Goal: Task Accomplishment & Management: Manage account settings

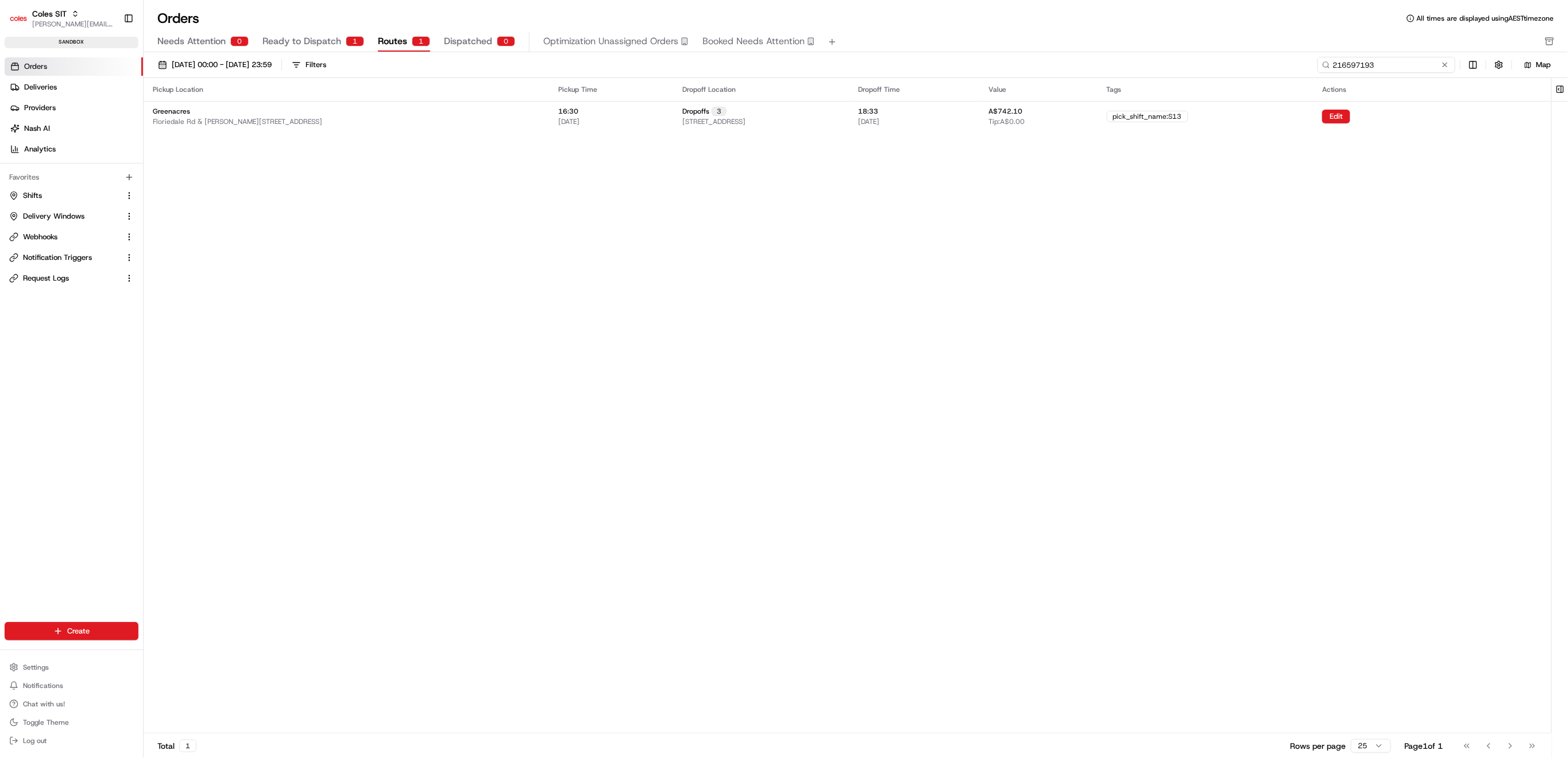
click at [1384, 60] on input "216597193" at bounding box center [1387, 64] width 138 height 16
paste input "64051"
type input "216564051"
click at [433, 463] on div "Pickup Location Pickup Time Dropoff Location Dropoff Time Value Tags Actions Gr…" at bounding box center [847, 405] width 1408 height 655
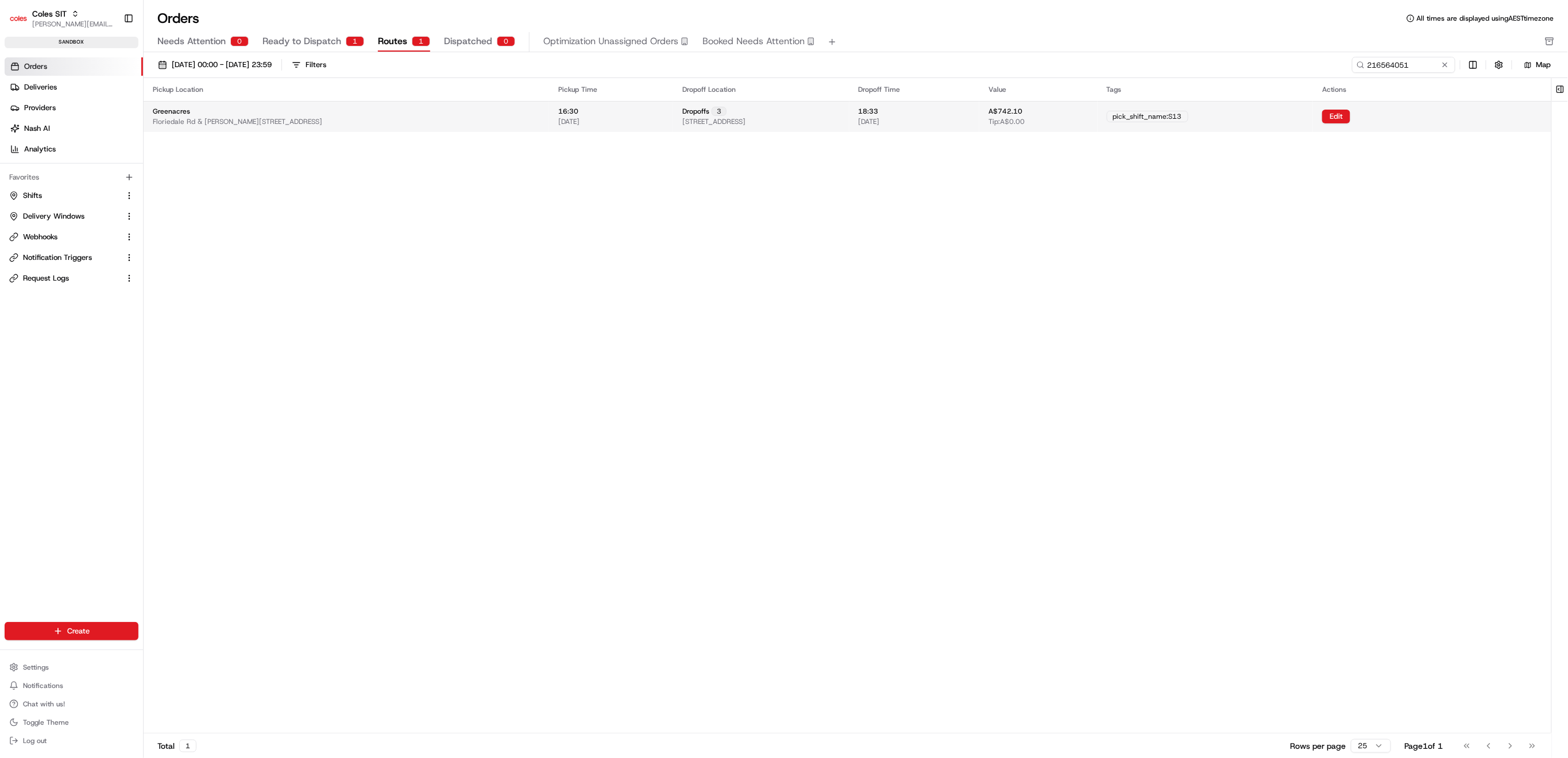
click at [350, 111] on div "Greenacres [STREET_ADDRESS][PERSON_NAME]" at bounding box center [346, 117] width 387 height 19
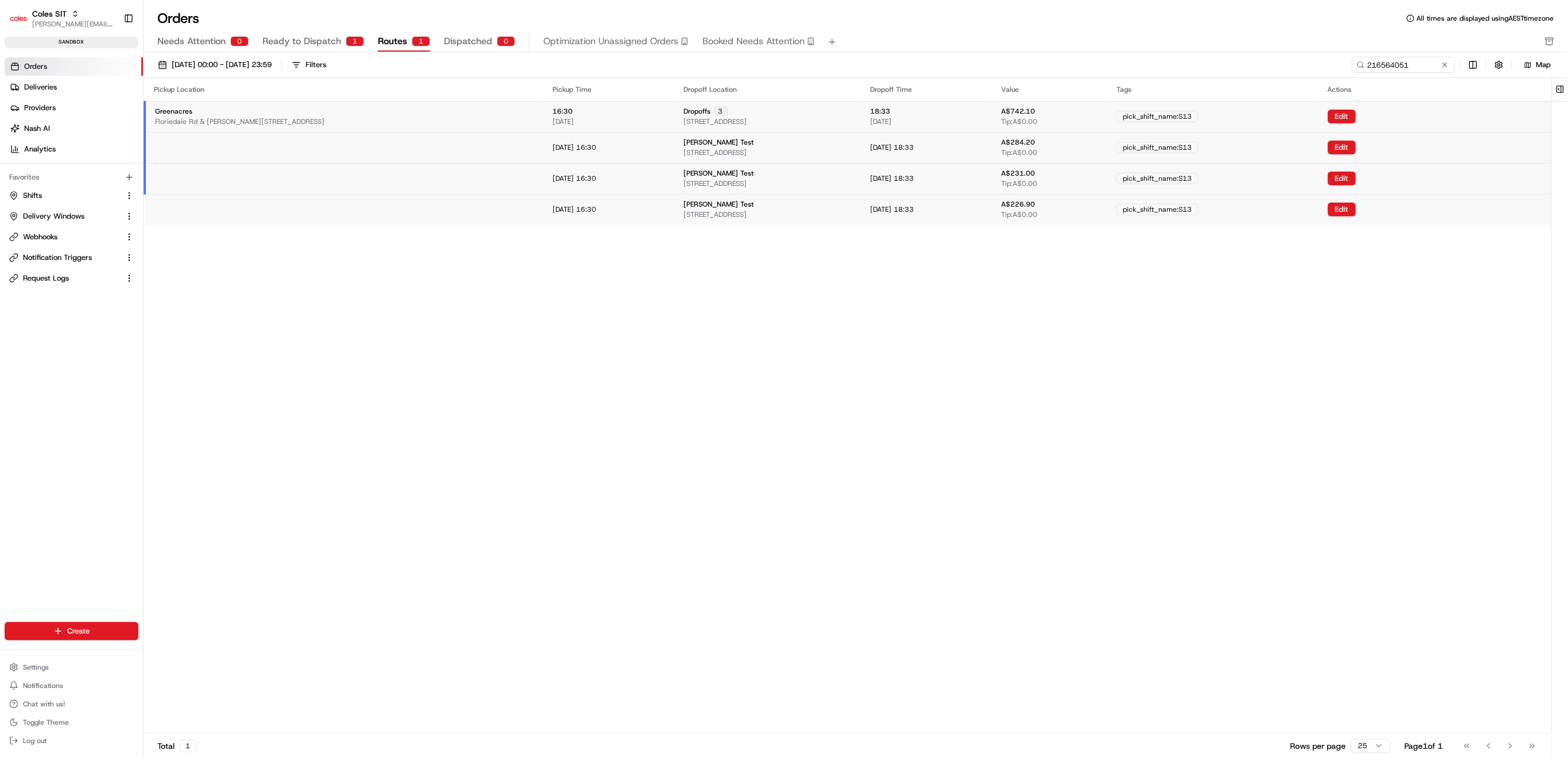
click at [718, 454] on div "Pickup Location Pickup Time Dropoff Location Dropoff Time Value Tags Actions Gr…" at bounding box center [847, 405] width 1408 height 655
click at [1356, 147] on button "Edit" at bounding box center [1342, 147] width 28 height 14
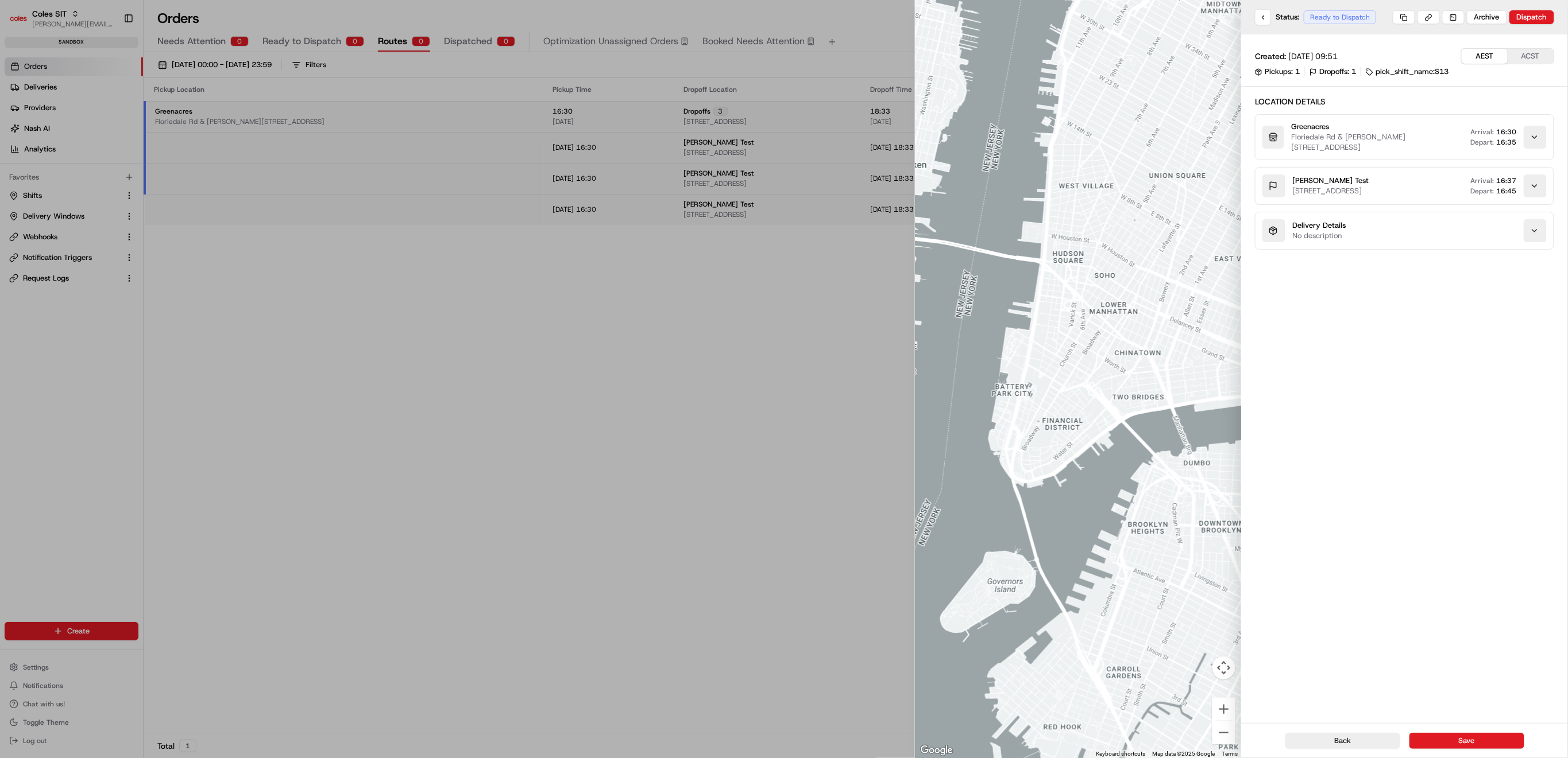
click at [508, 361] on div at bounding box center [784, 379] width 1568 height 758
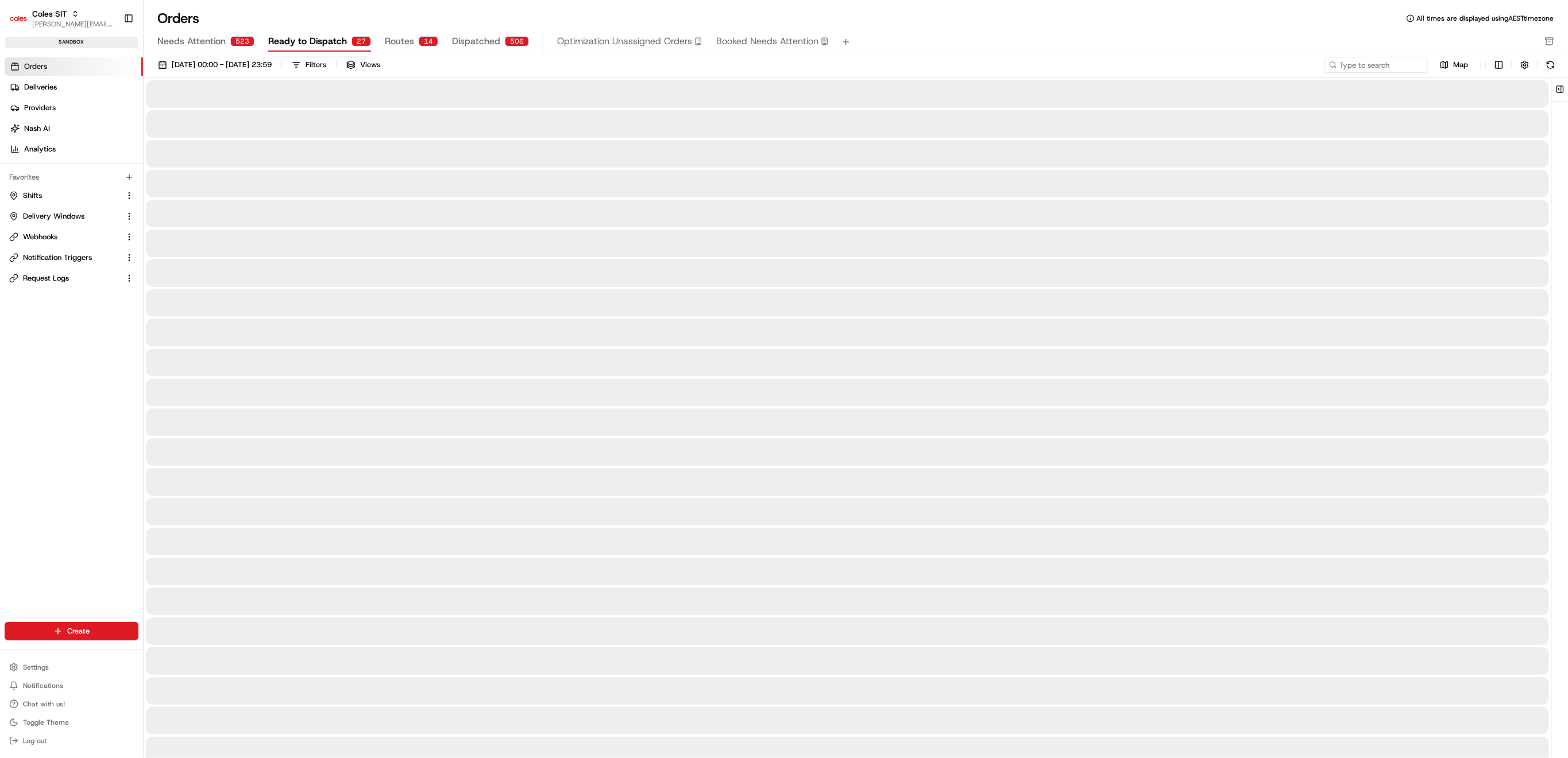
click at [323, 41] on span "Ready to Dispatch" at bounding box center [307, 41] width 79 height 14
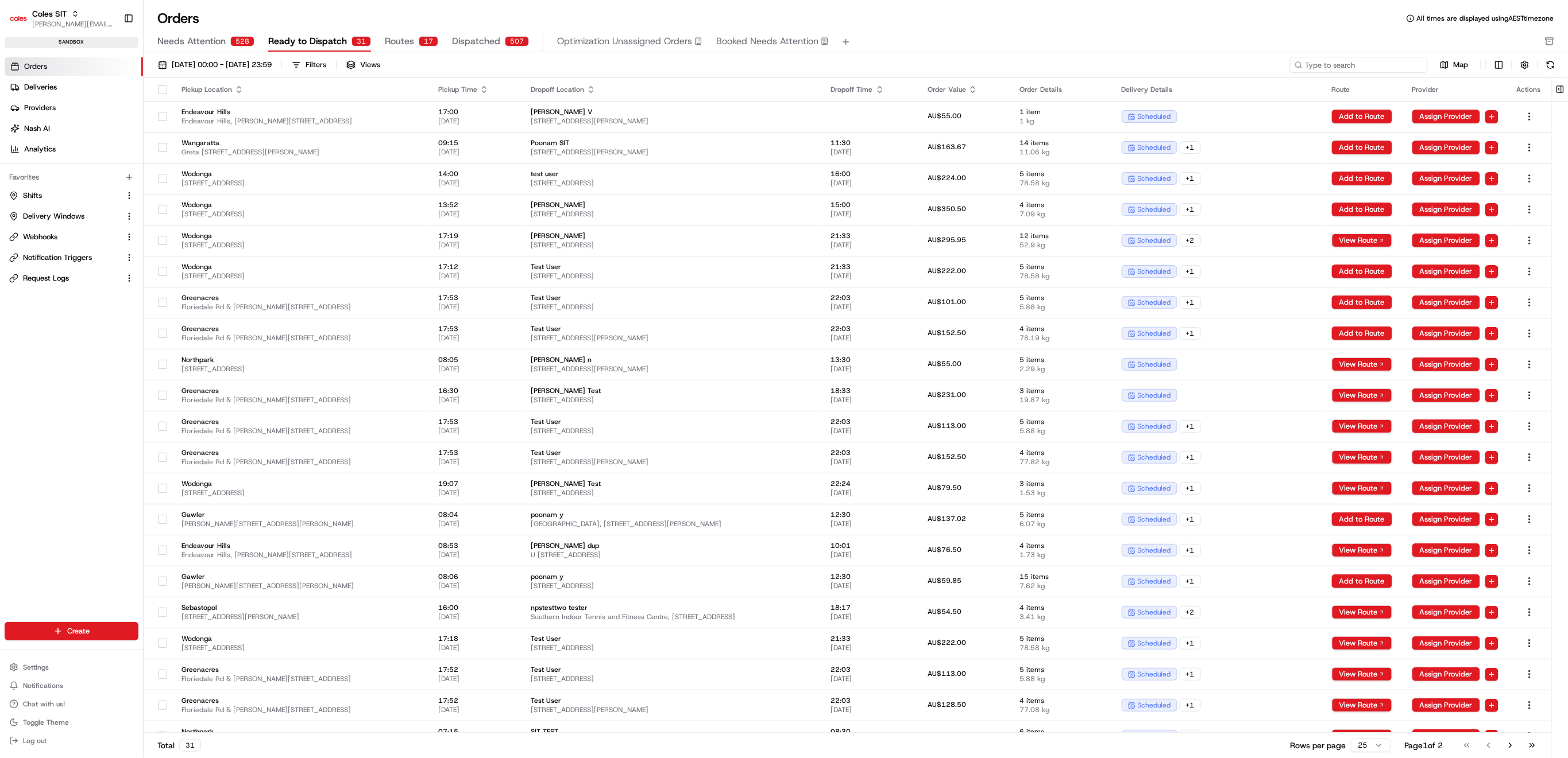
click at [1398, 68] on input at bounding box center [1359, 64] width 138 height 16
paste input "216564051"
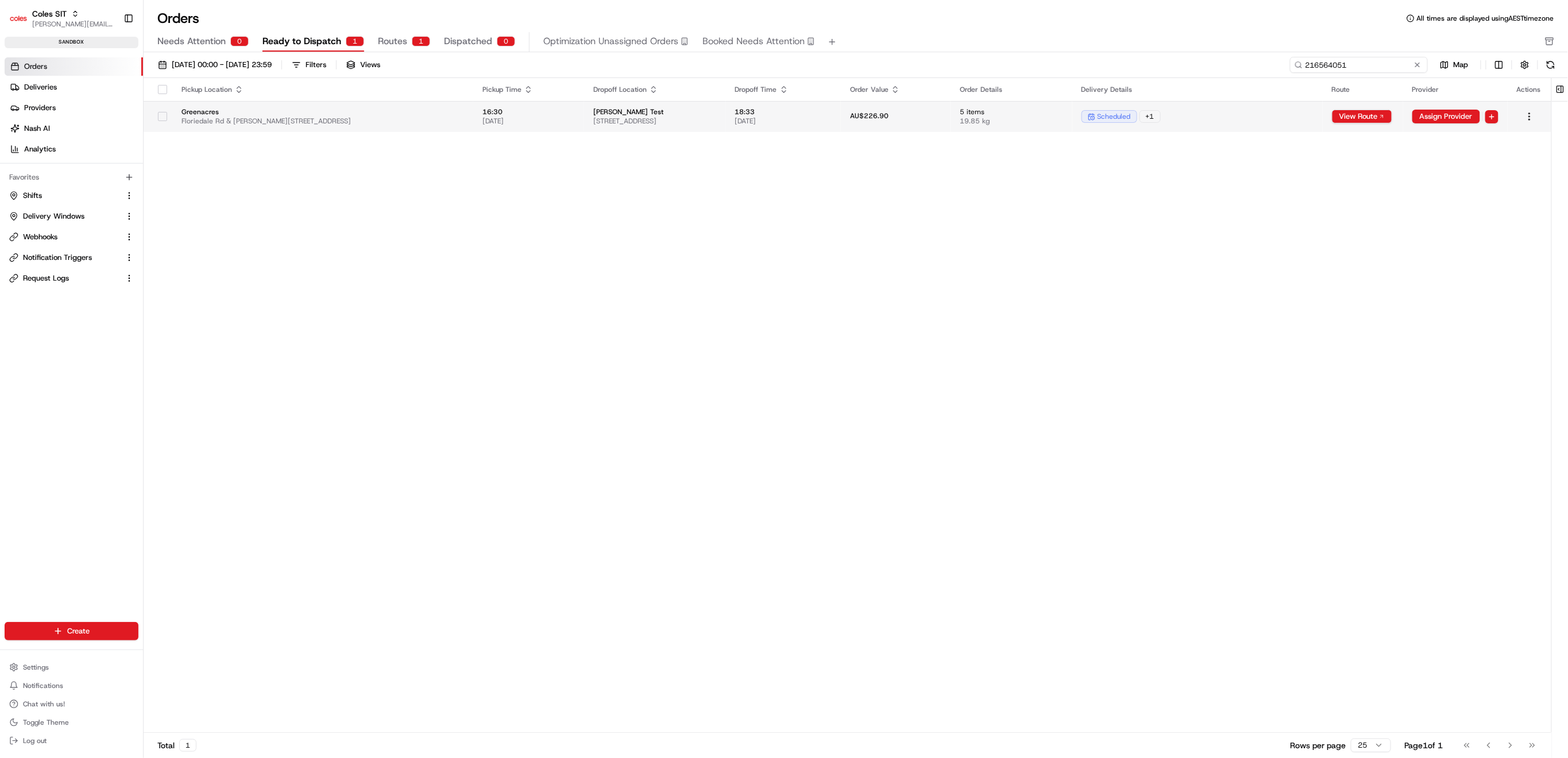
type input "216564051"
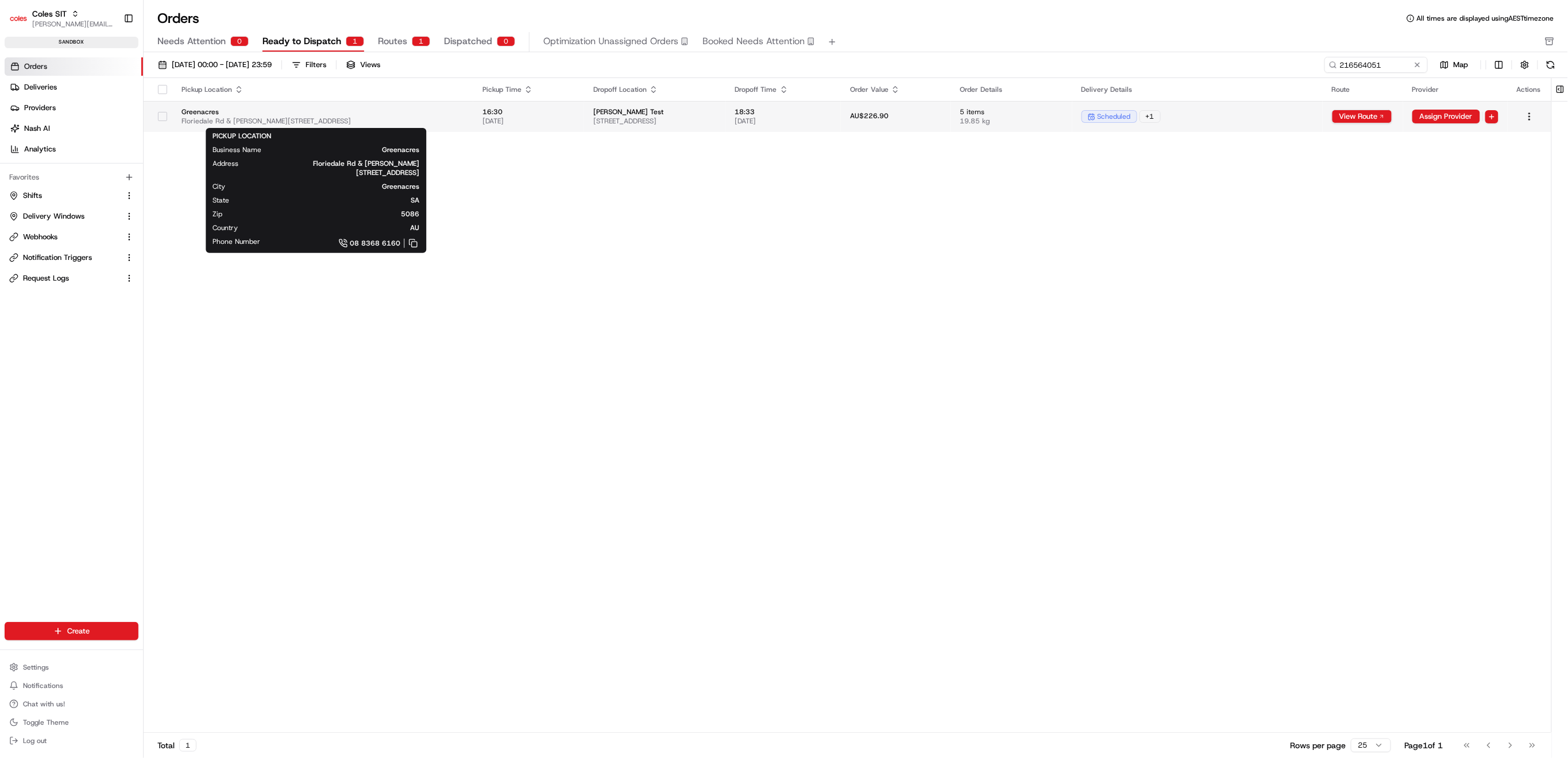
click at [395, 114] on span "Greenacres" at bounding box center [323, 111] width 282 height 9
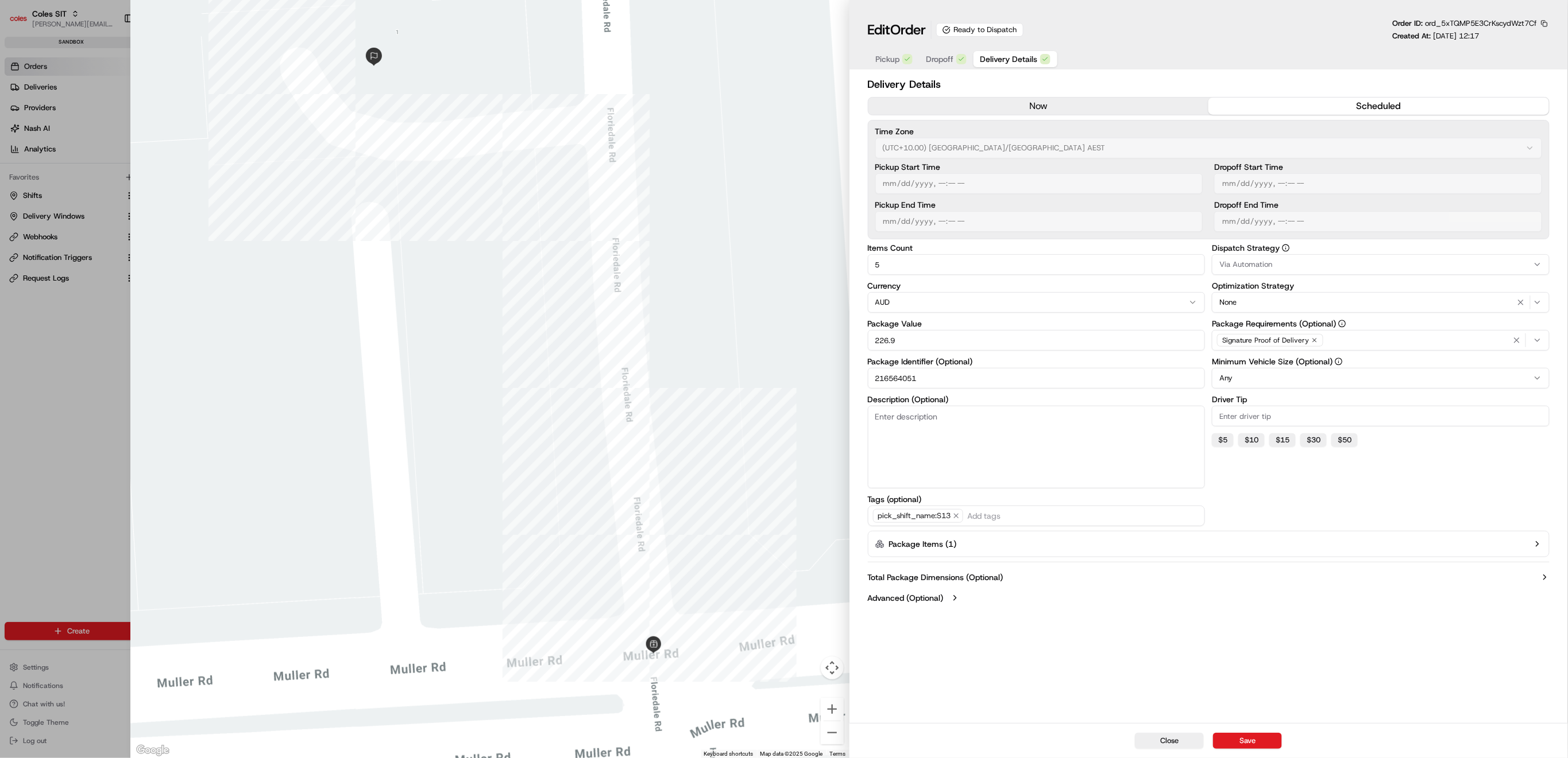
click at [947, 52] on button "Dropoff" at bounding box center [947, 59] width 54 height 16
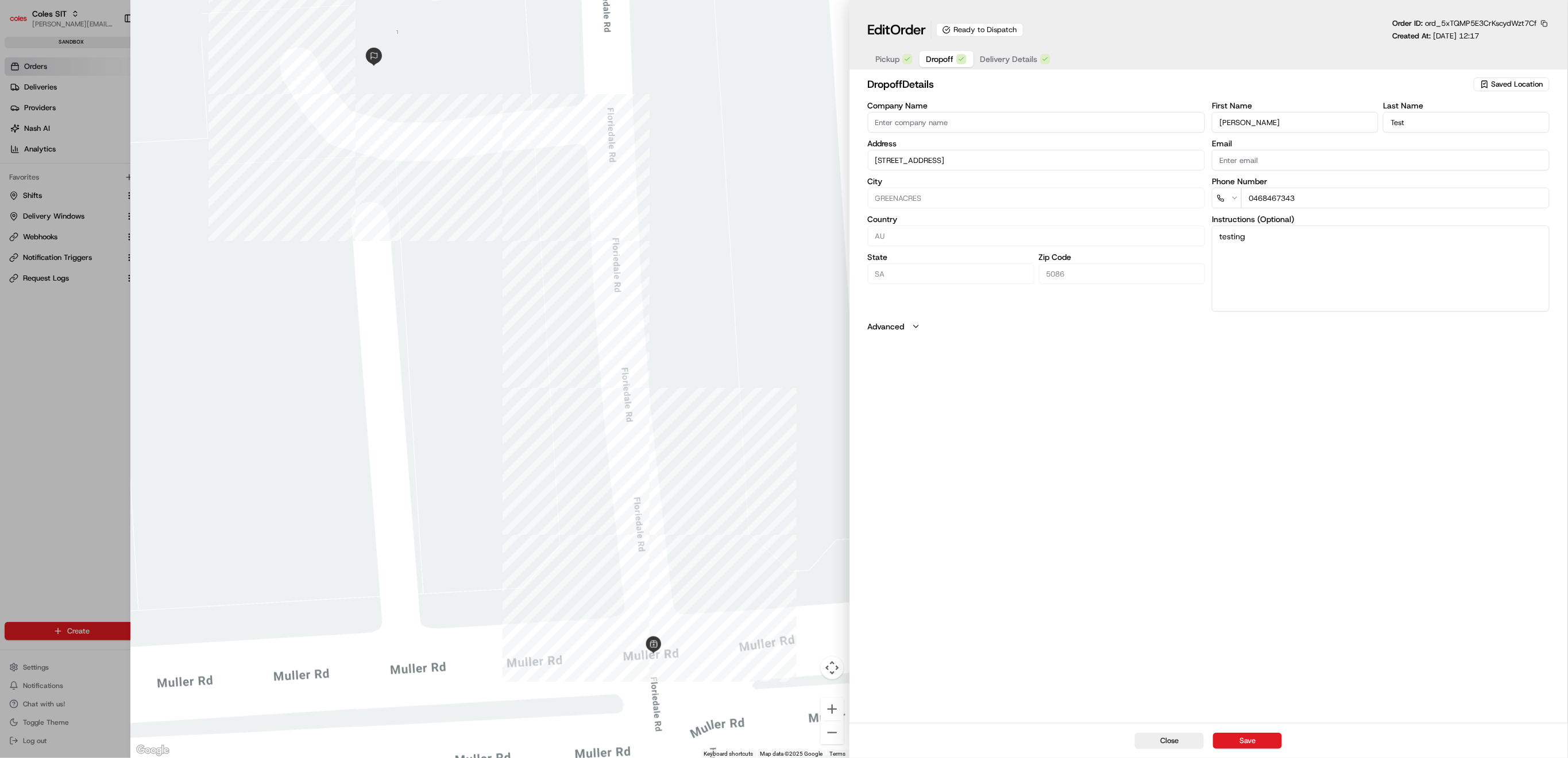
drag, startPoint x: 1006, startPoint y: 655, endPoint x: 1010, endPoint y: 618, distance: 37.2
click at [1006, 655] on div "dropoff Details Saved Location Company Name Address [STREET_ADDRESS] State SA Z…" at bounding box center [1209, 398] width 718 height 649
click at [1004, 61] on span "Delivery Details" at bounding box center [1009, 59] width 57 height 12
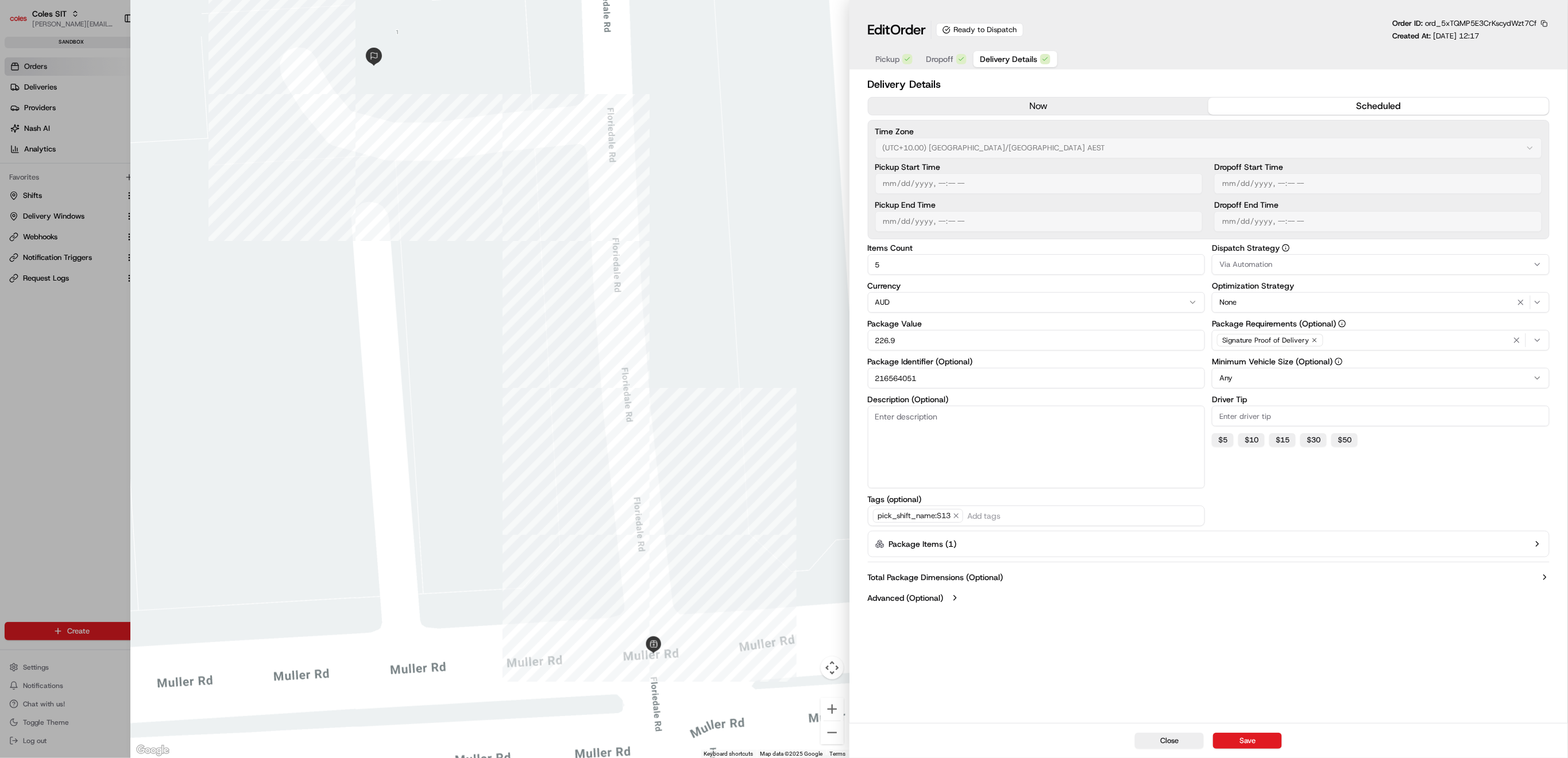
click at [1510, 547] on button "Package Items ( 1 )" at bounding box center [1209, 544] width 682 height 26
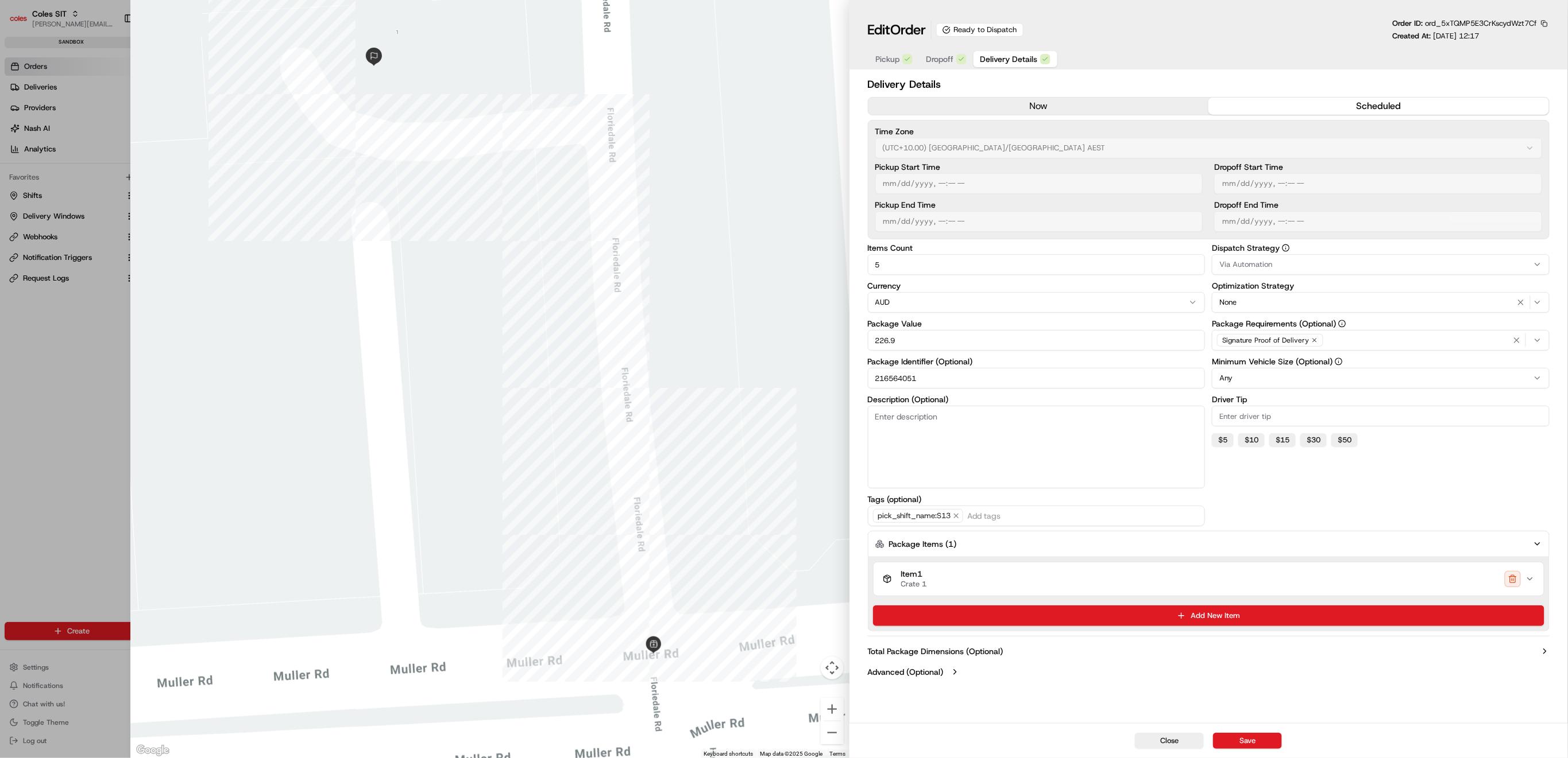
click at [1539, 581] on button "Item 1 Crate 1" at bounding box center [1208, 579] width 670 height 33
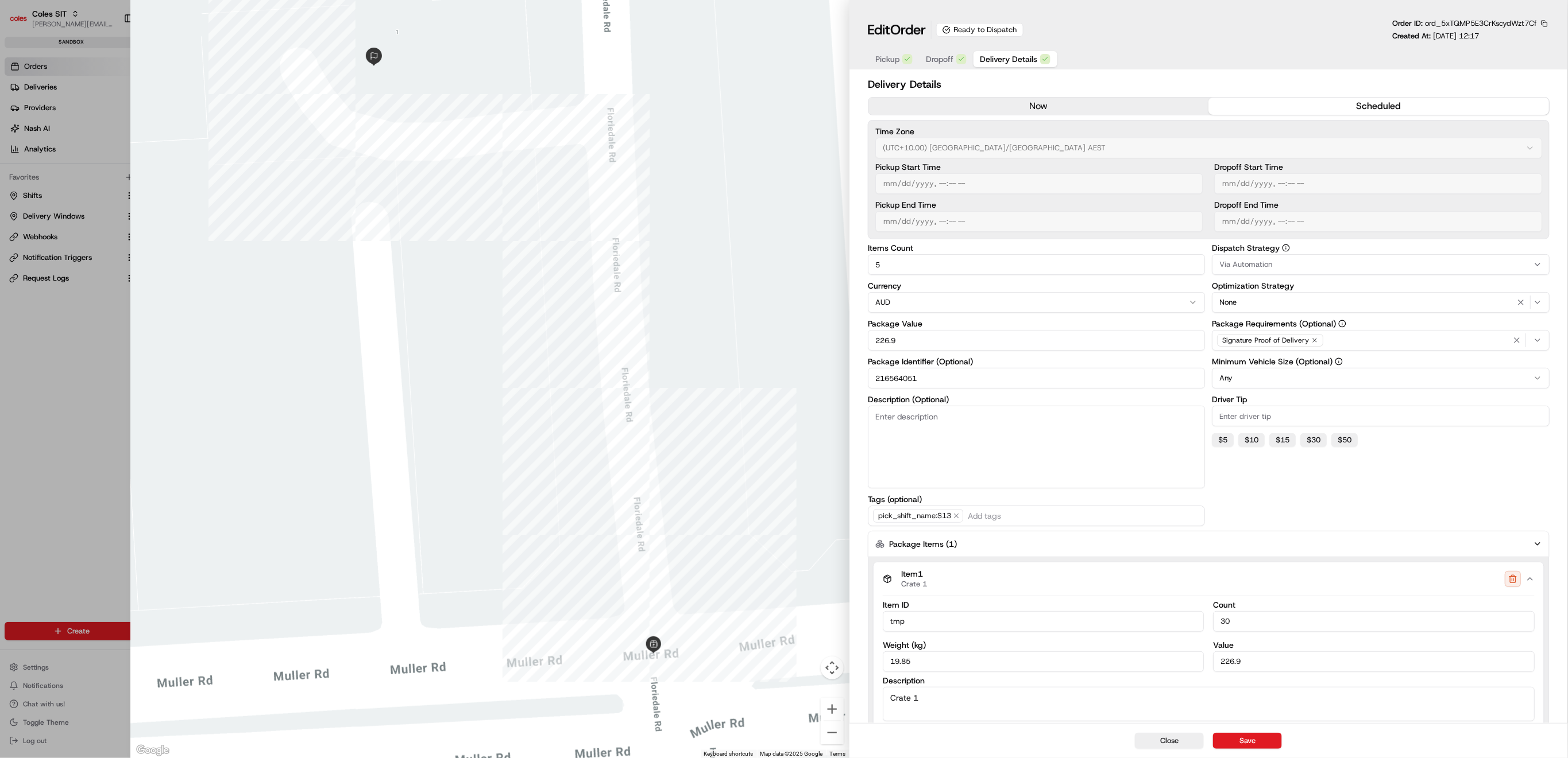
click at [31, 380] on div at bounding box center [784, 379] width 1568 height 758
type input "1"
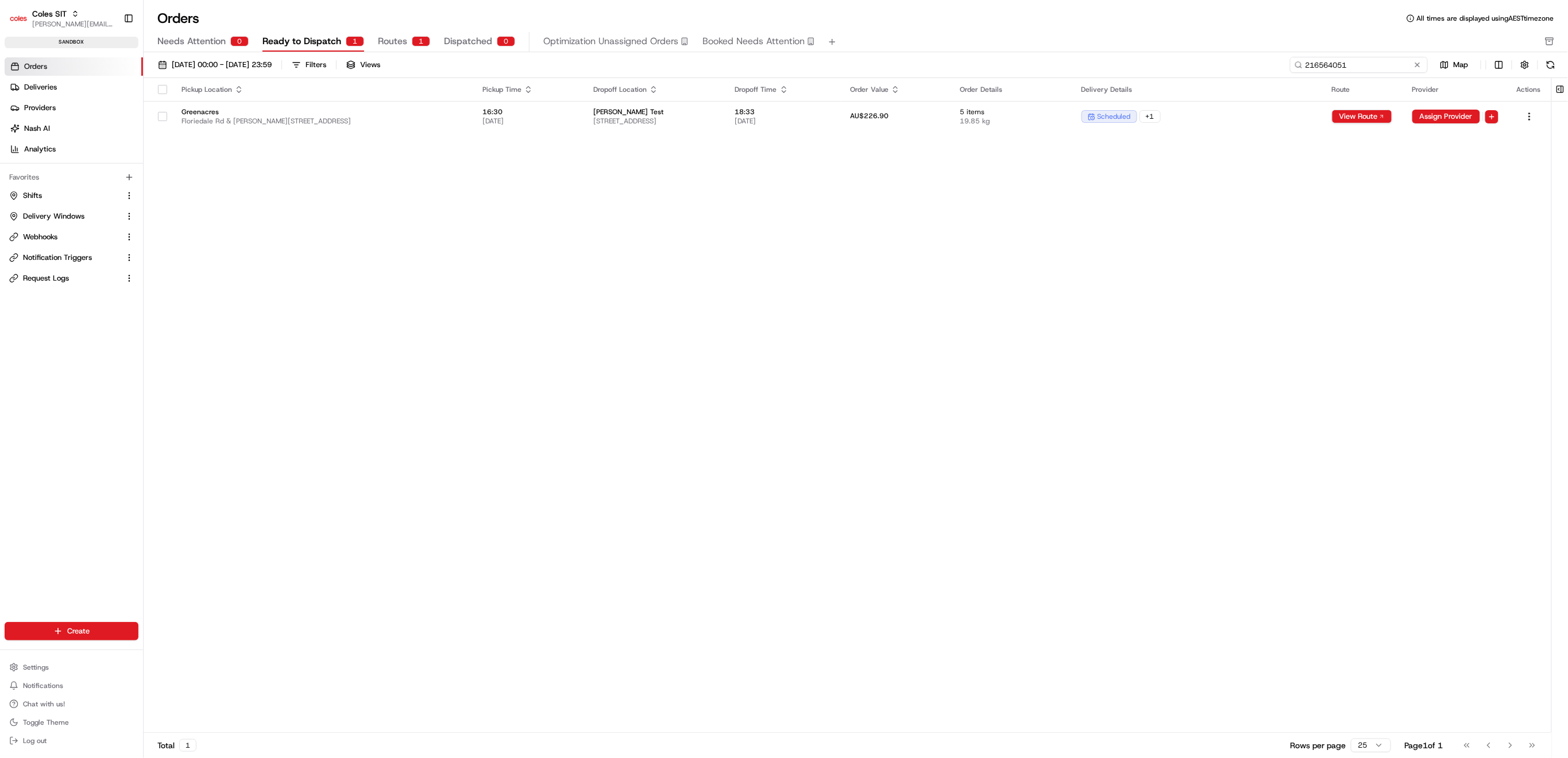
click at [1363, 67] on input "216564051" at bounding box center [1359, 64] width 138 height 16
click at [1393, 53] on div "[DATE] 00:00 - [DATE] 23:59 Filters Views 216564051 Map Pickup Location Pickup …" at bounding box center [856, 409] width 1424 height 714
drag, startPoint x: 1390, startPoint y: 63, endPoint x: 1258, endPoint y: 46, distance: 133.1
click at [1258, 46] on div "Orders All times are displayed using AEST timezone Needs Attention 0 Ready to D…" at bounding box center [856, 379] width 1424 height 758
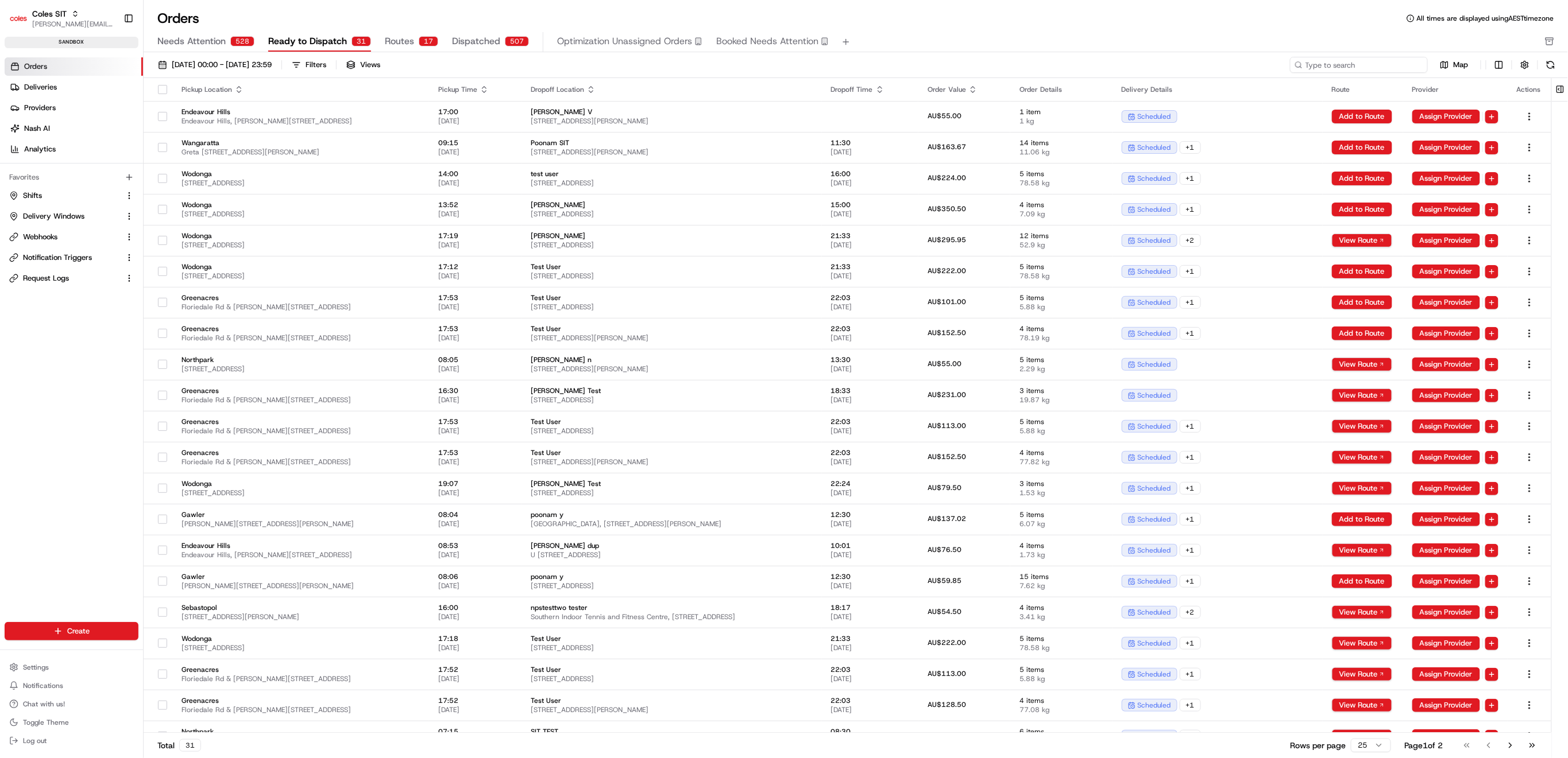
click at [1372, 66] on input at bounding box center [1359, 64] width 138 height 16
type input "216564051"
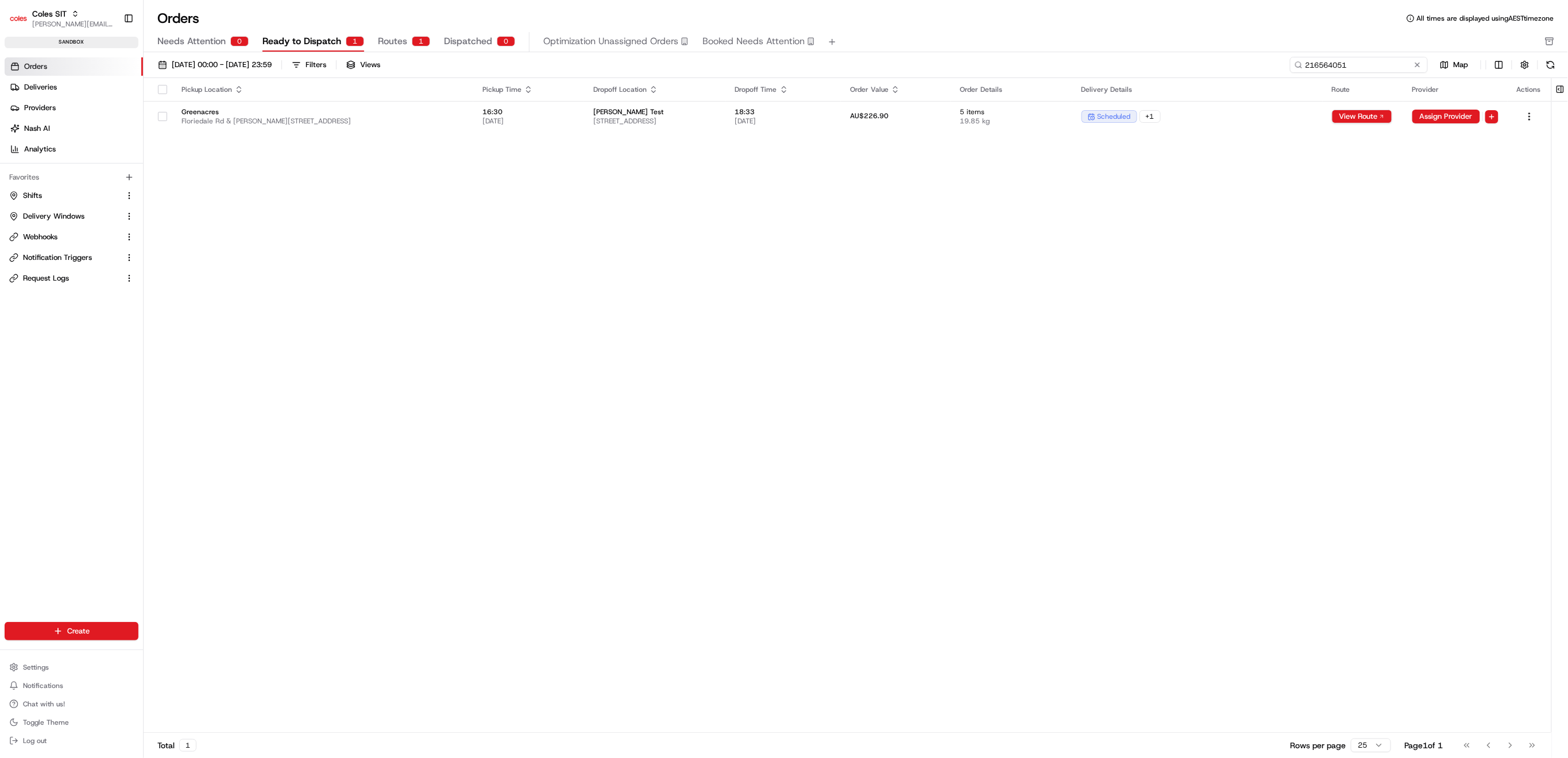
drag, startPoint x: 1357, startPoint y: 66, endPoint x: 1292, endPoint y: 60, distance: 65.3
click at [1292, 60] on input "216564051" at bounding box center [1359, 64] width 138 height 16
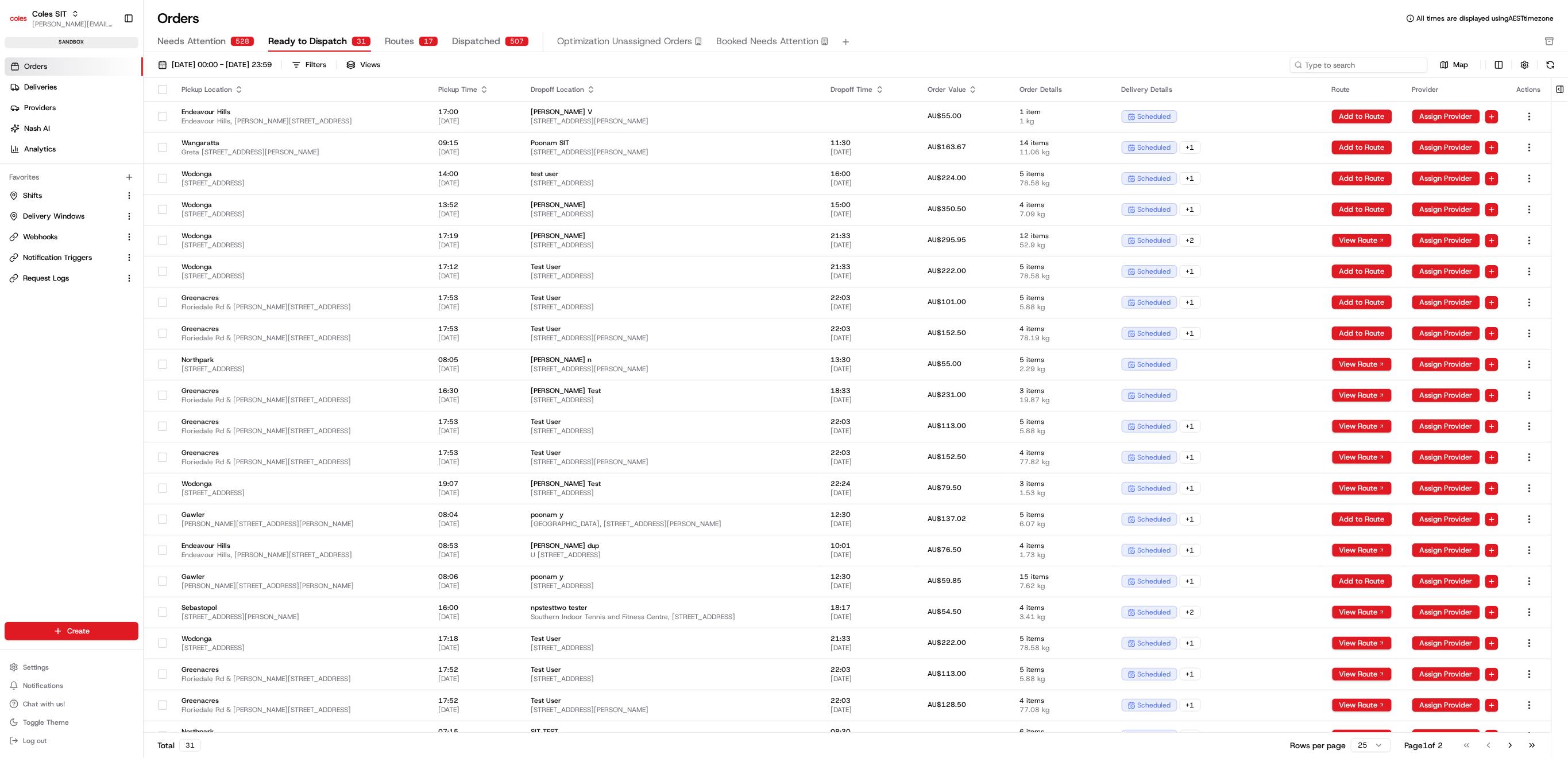
click at [1382, 63] on input at bounding box center [1359, 64] width 138 height 16
type input "216564051"
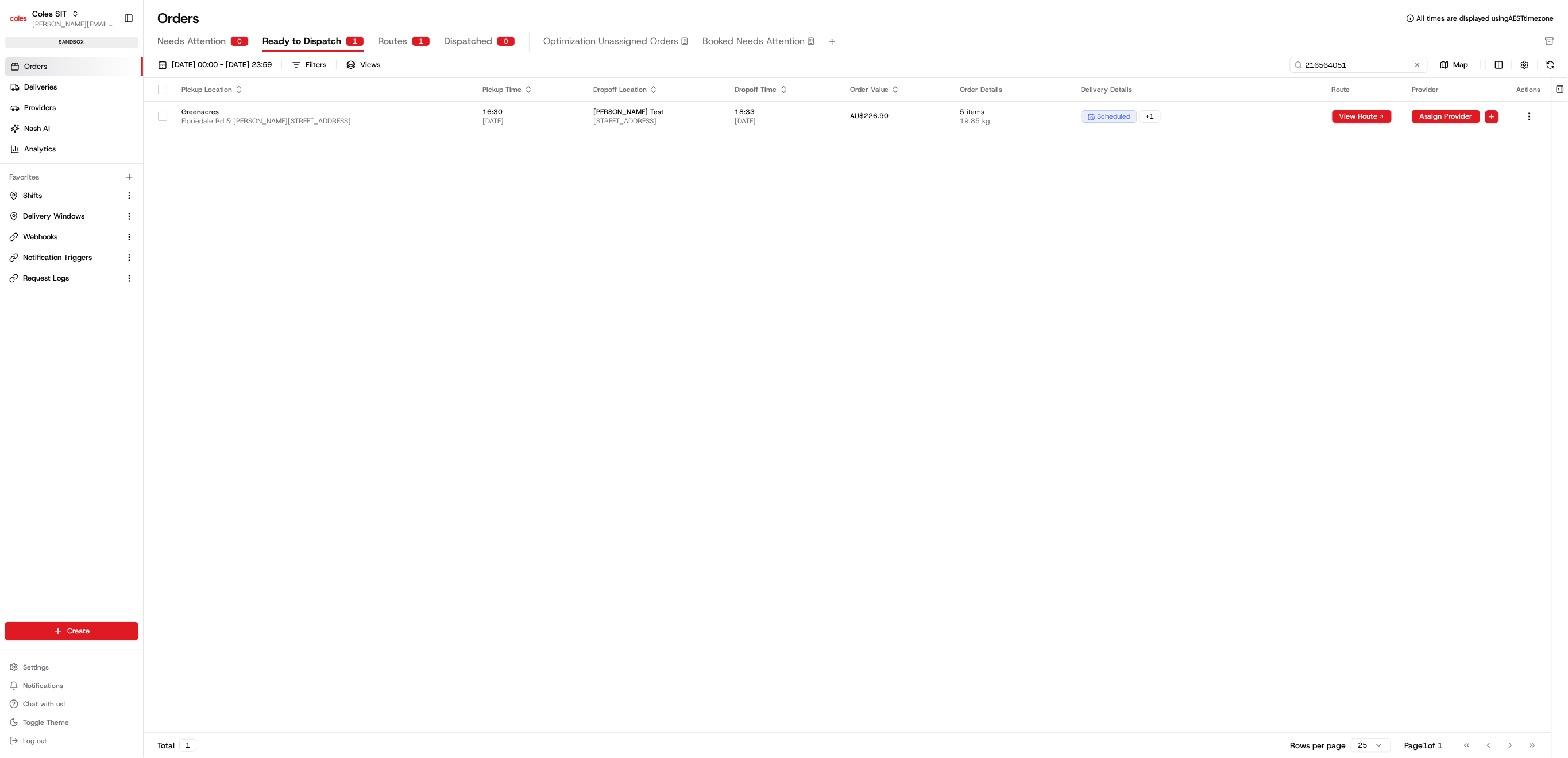
drag, startPoint x: 1381, startPoint y: 61, endPoint x: 1289, endPoint y: 66, distance: 92.1
click at [1290, 66] on input "216564051" at bounding box center [1359, 64] width 138 height 16
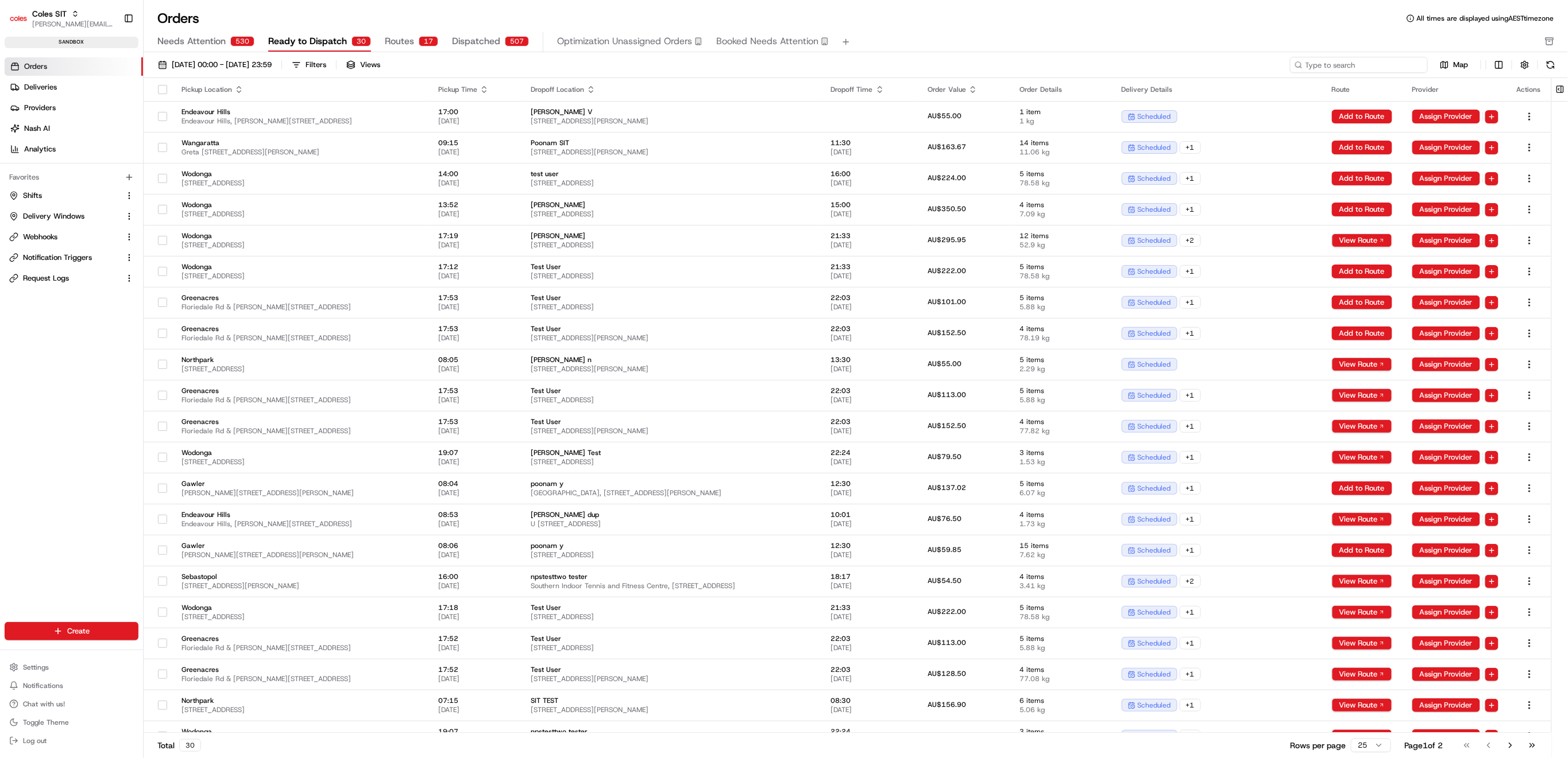
click at [1365, 65] on input at bounding box center [1359, 64] width 138 height 16
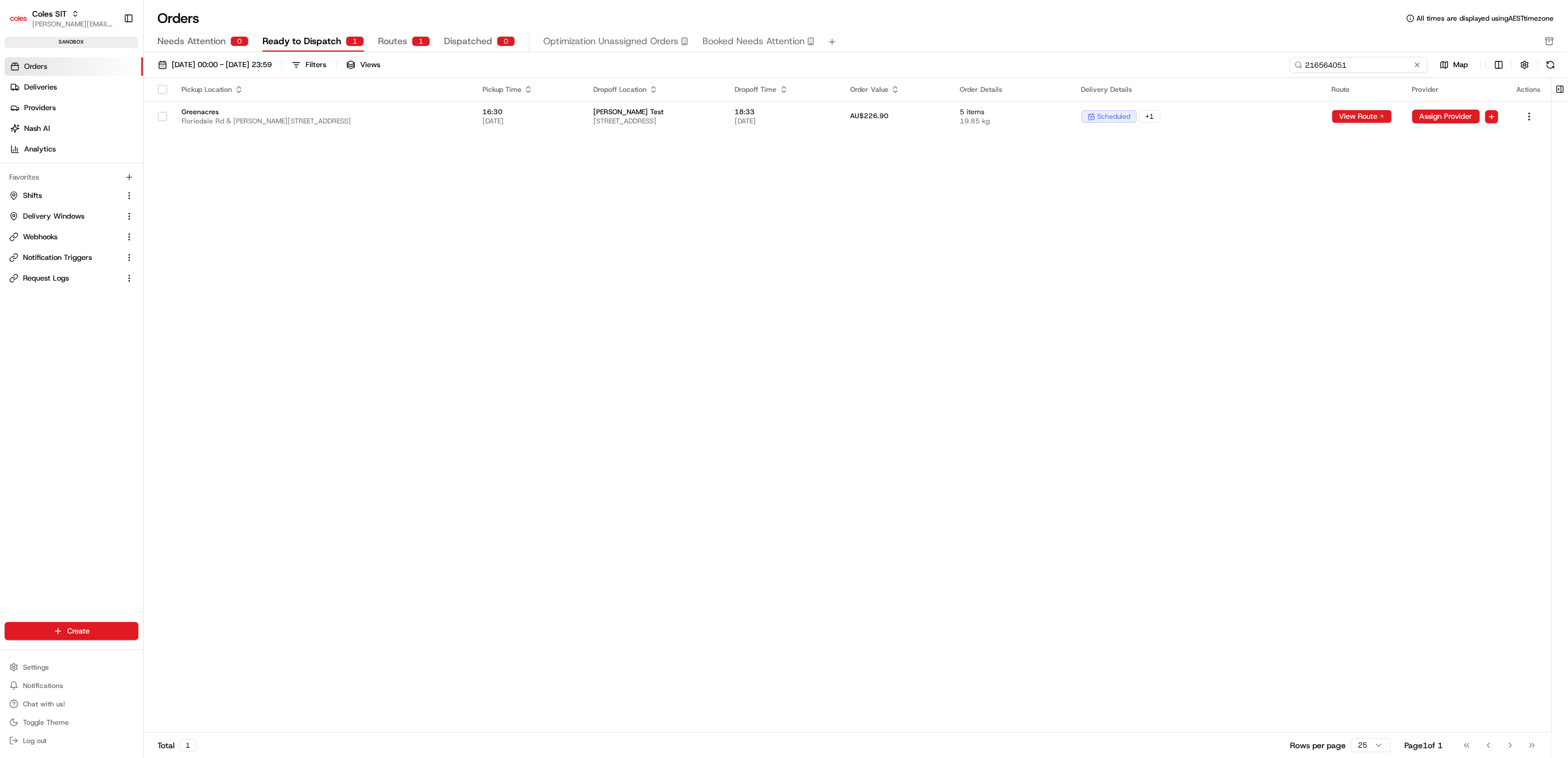
click at [1391, 68] on input "216564051" at bounding box center [1359, 64] width 138 height 16
paste input "97193"
type input "216597193"
click at [51, 263] on button "Notification Triggers" at bounding box center [72, 258] width 134 height 18
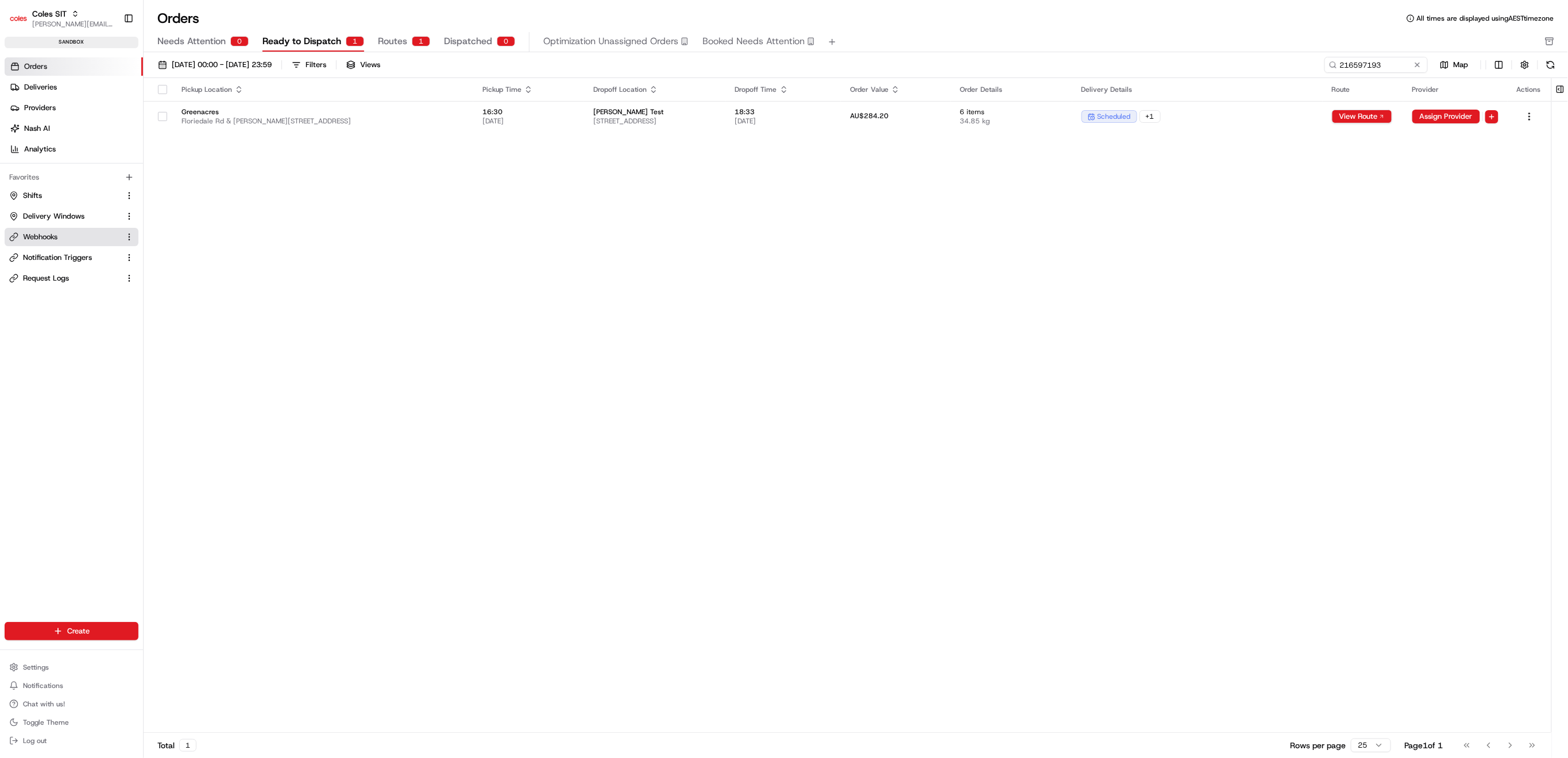
click at [60, 232] on link "Webhooks" at bounding box center [65, 237] width 111 height 10
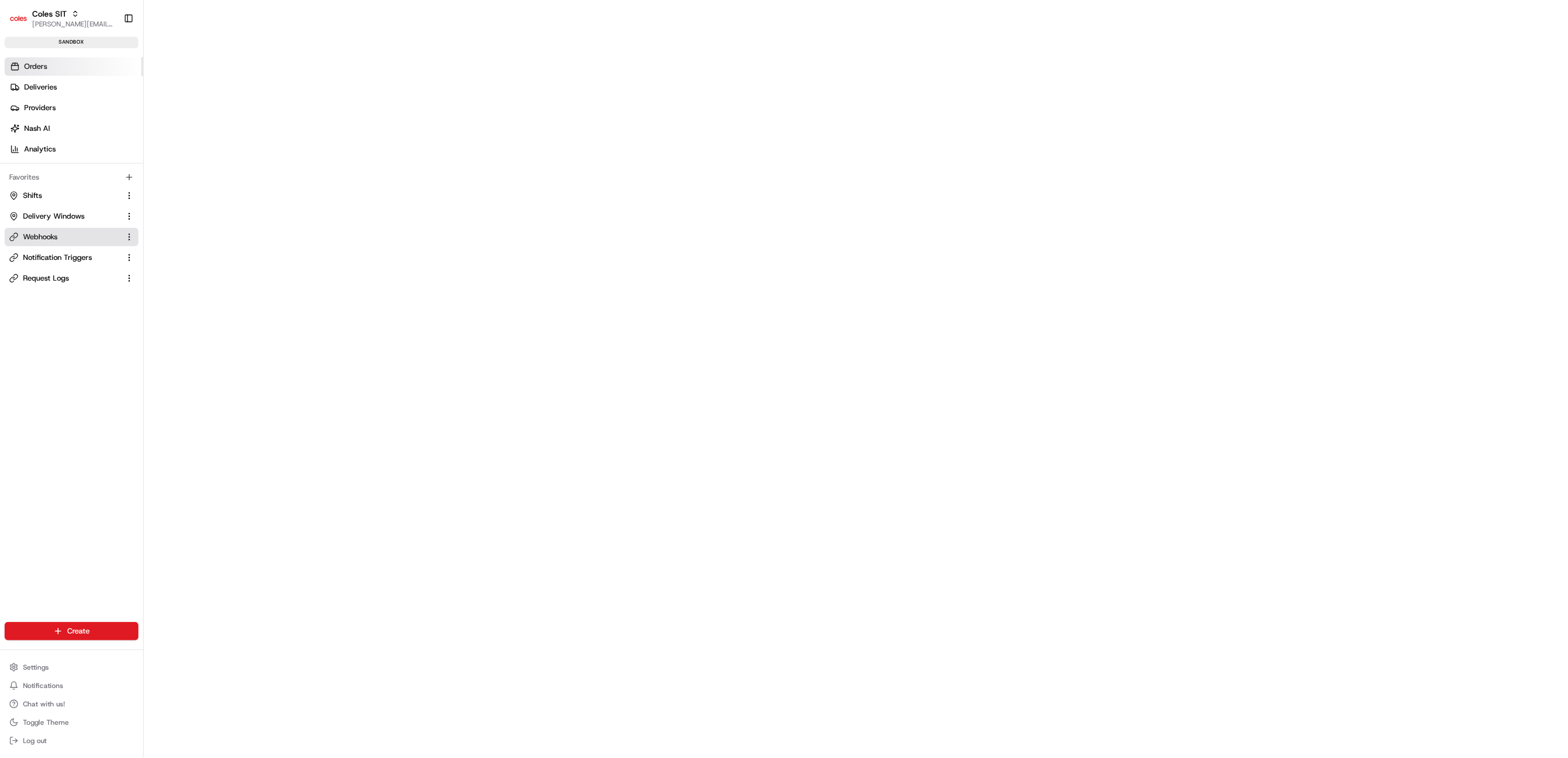
click at [49, 61] on link "Orders" at bounding box center [74, 66] width 138 height 18
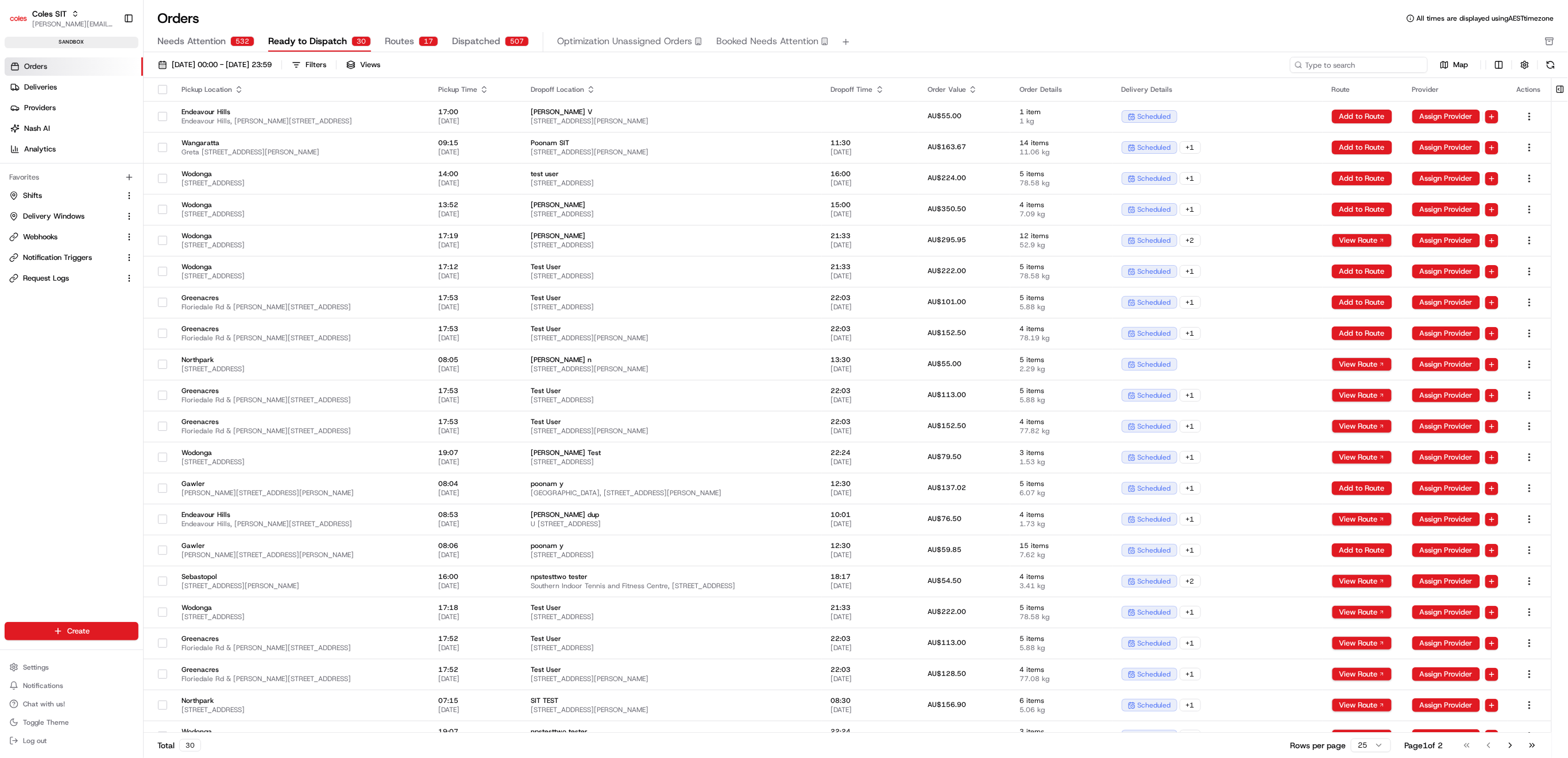
click at [1398, 59] on input at bounding box center [1359, 64] width 138 height 16
paste input "216597193"
type input "216597193"
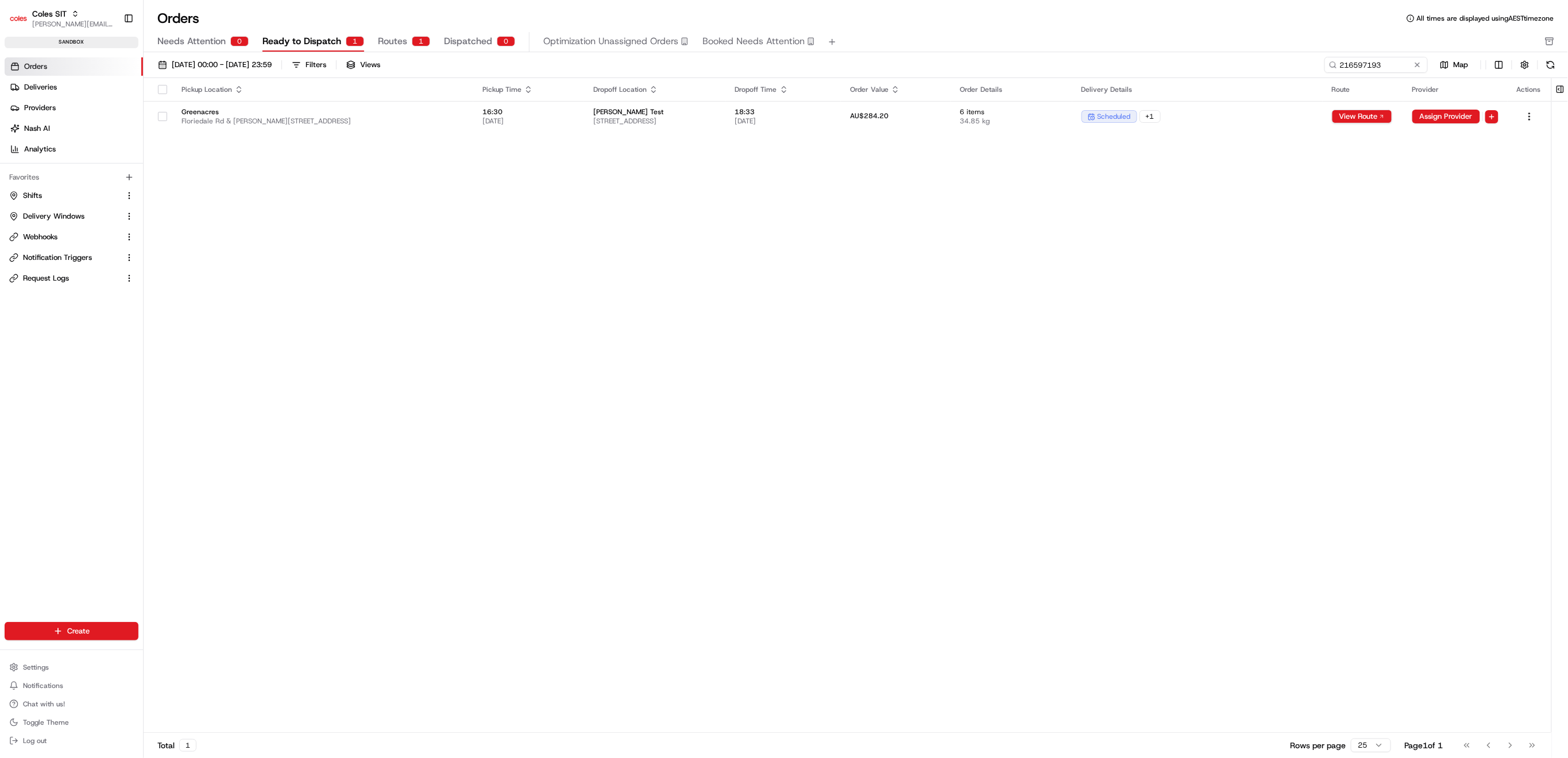
click at [386, 43] on span "Routes" at bounding box center [393, 41] width 29 height 14
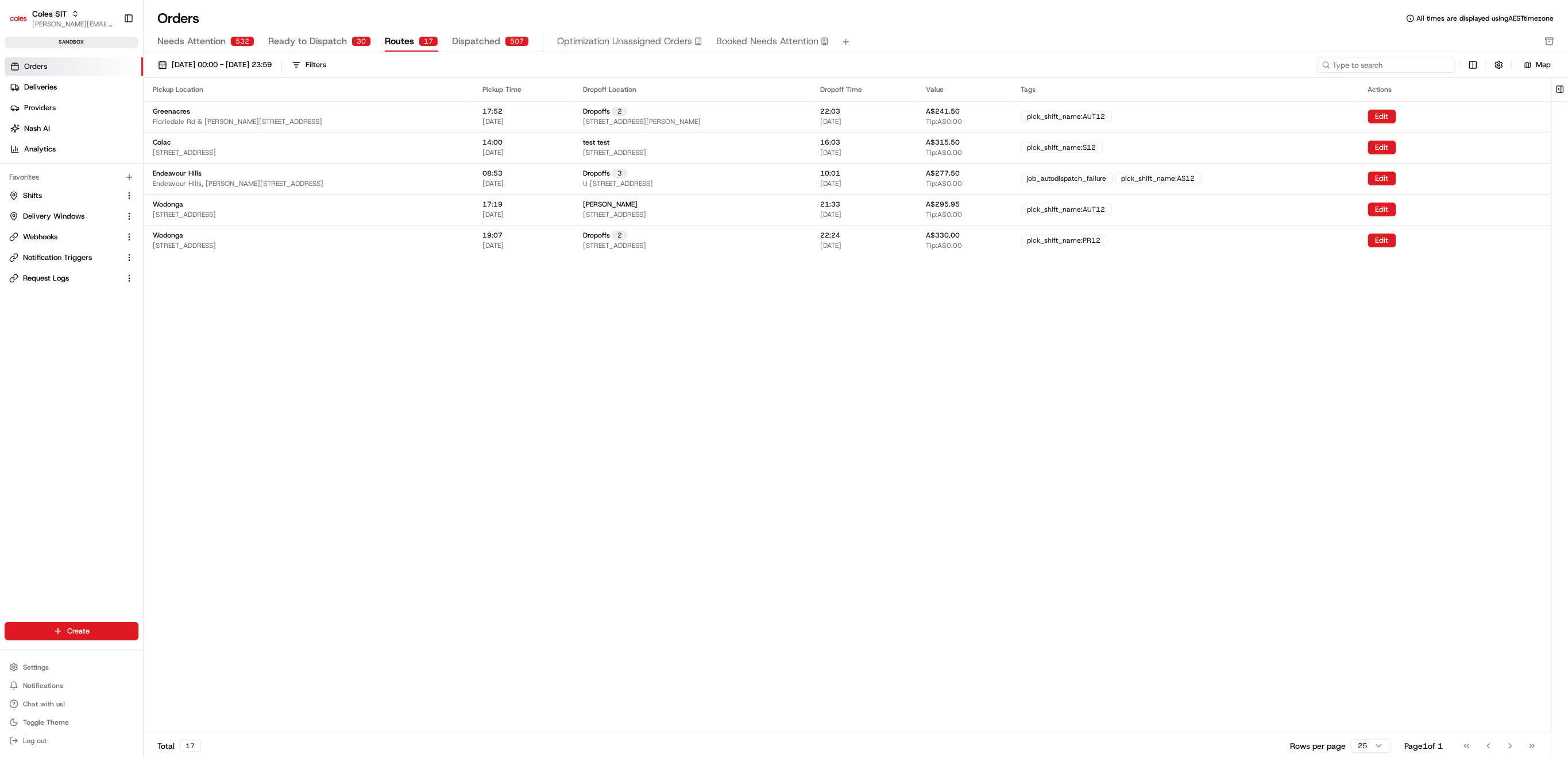
click at [1389, 59] on input at bounding box center [1387, 64] width 138 height 16
paste input "216597193"
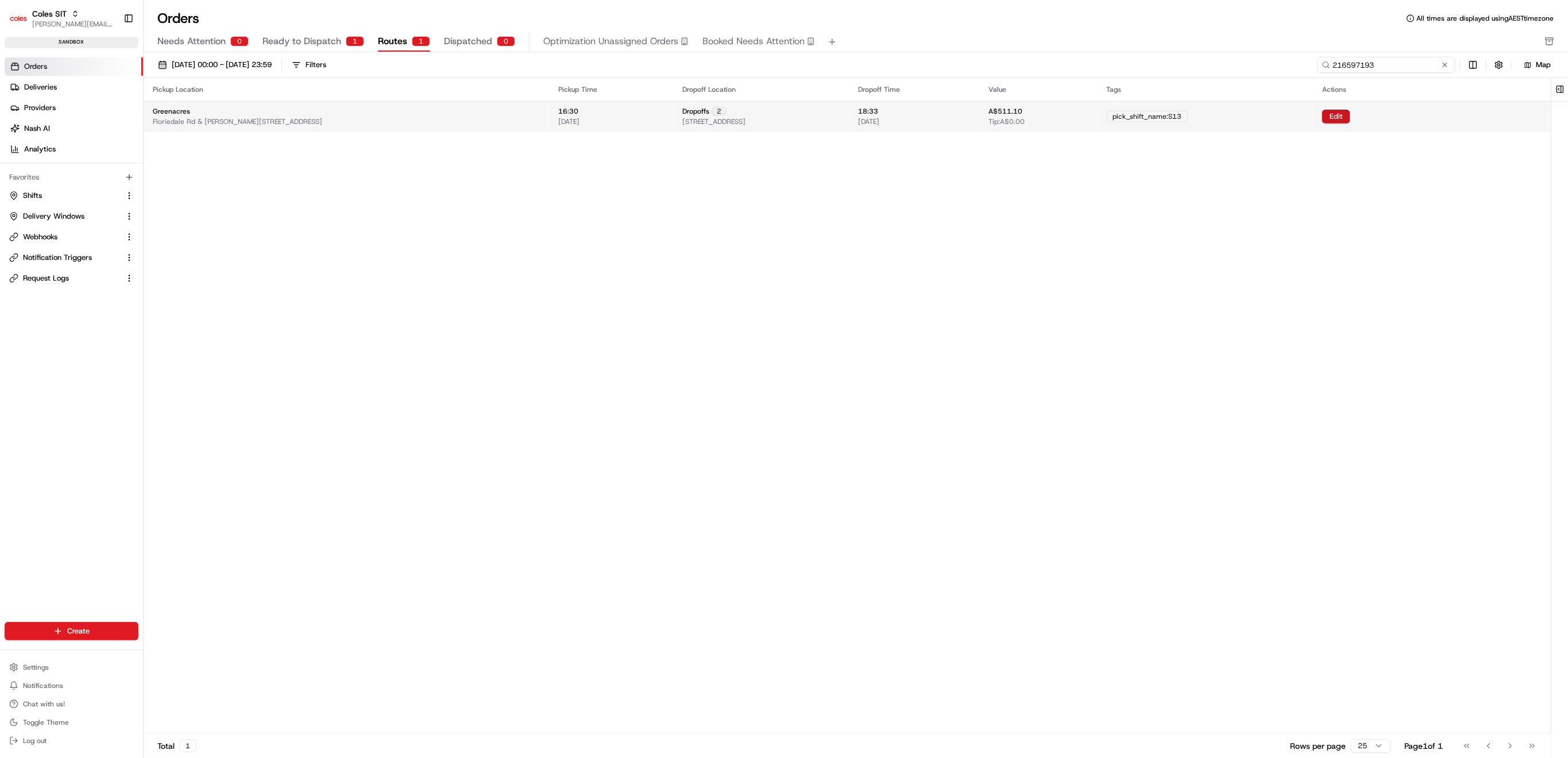
type input "216597193"
click at [1350, 116] on button "Edit" at bounding box center [1336, 116] width 28 height 14
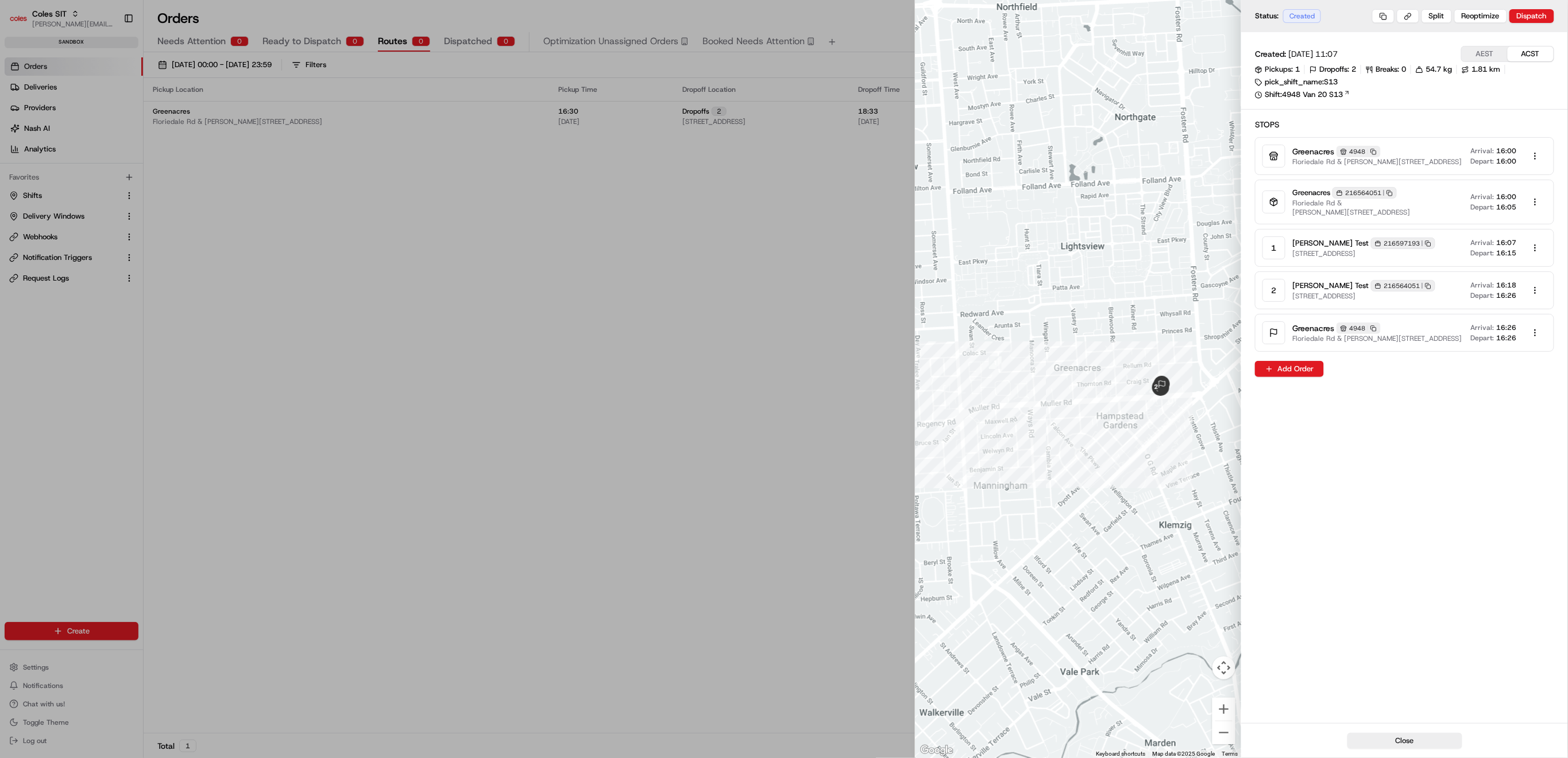
click at [1542, 57] on button "ACST" at bounding box center [1530, 54] width 46 height 15
click at [1491, 60] on button "AEST" at bounding box center [1484, 54] width 46 height 15
click at [1521, 55] on button "ACST" at bounding box center [1530, 54] width 46 height 15
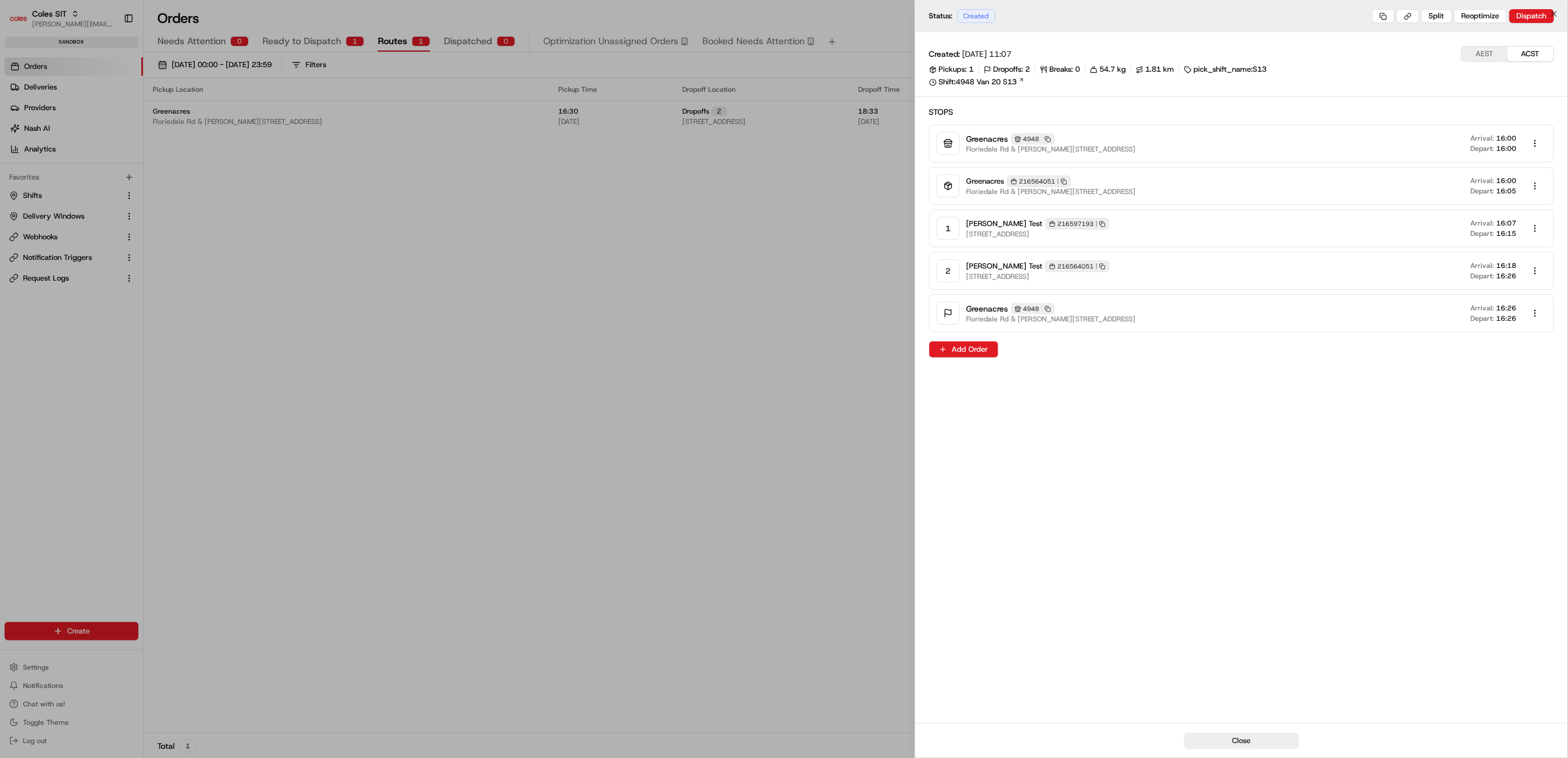
click at [516, 445] on div at bounding box center [784, 379] width 1568 height 758
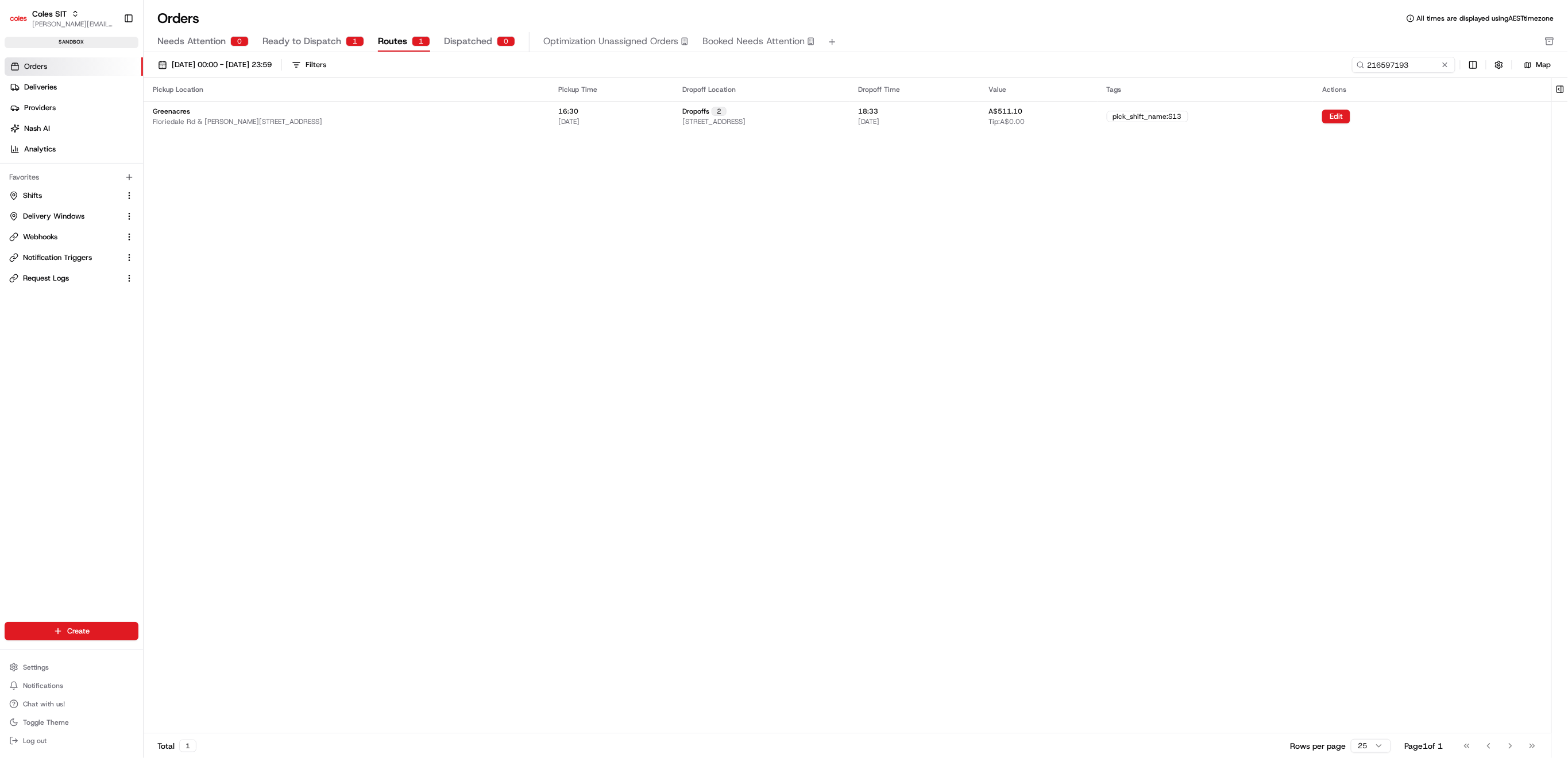
drag, startPoint x: 310, startPoint y: 45, endPoint x: 491, endPoint y: 45, distance: 181.0
click at [310, 45] on span "Ready to Dispatch" at bounding box center [301, 41] width 79 height 14
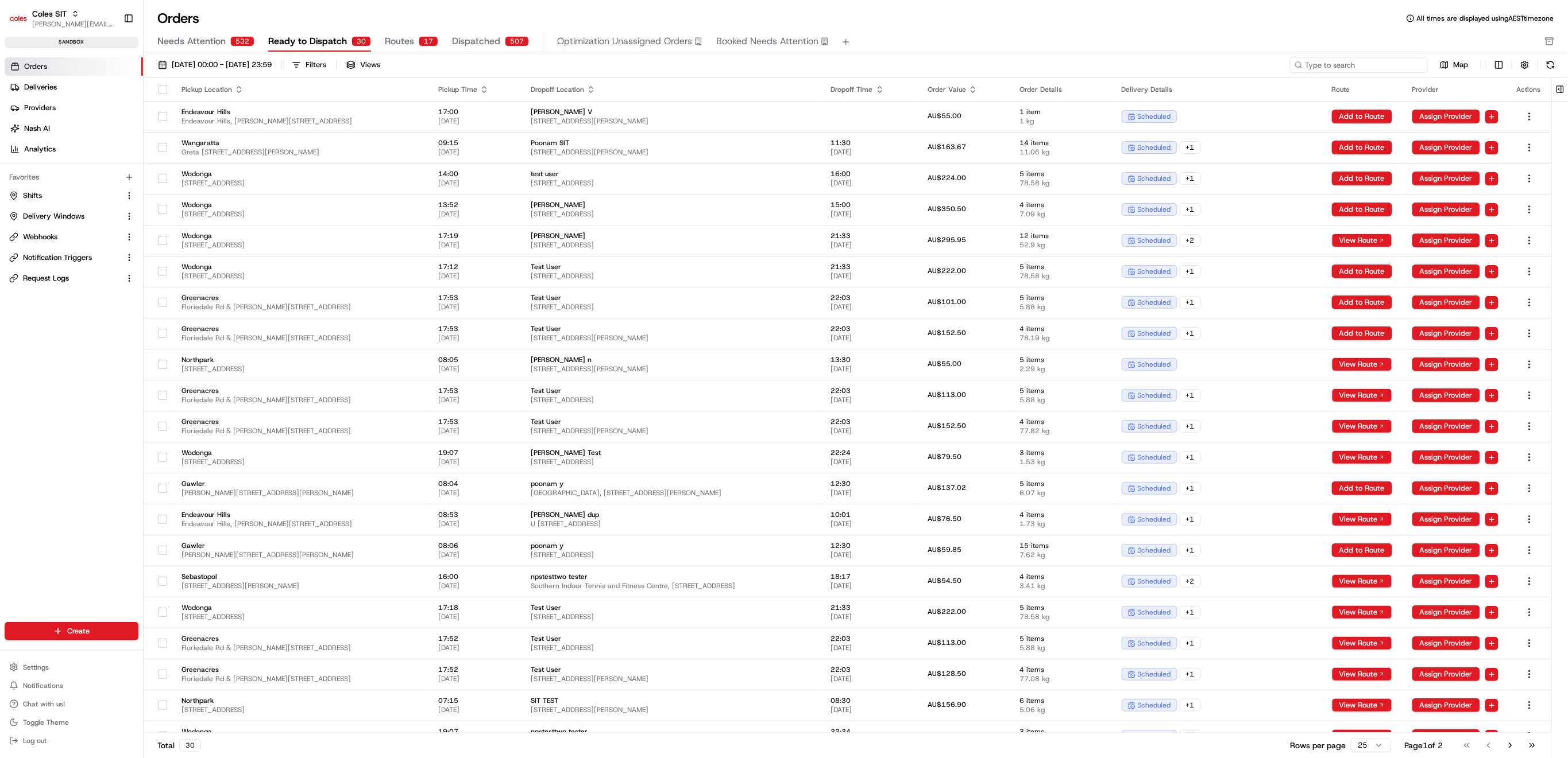
click at [1402, 72] on input at bounding box center [1359, 64] width 138 height 16
paste input "216597193"
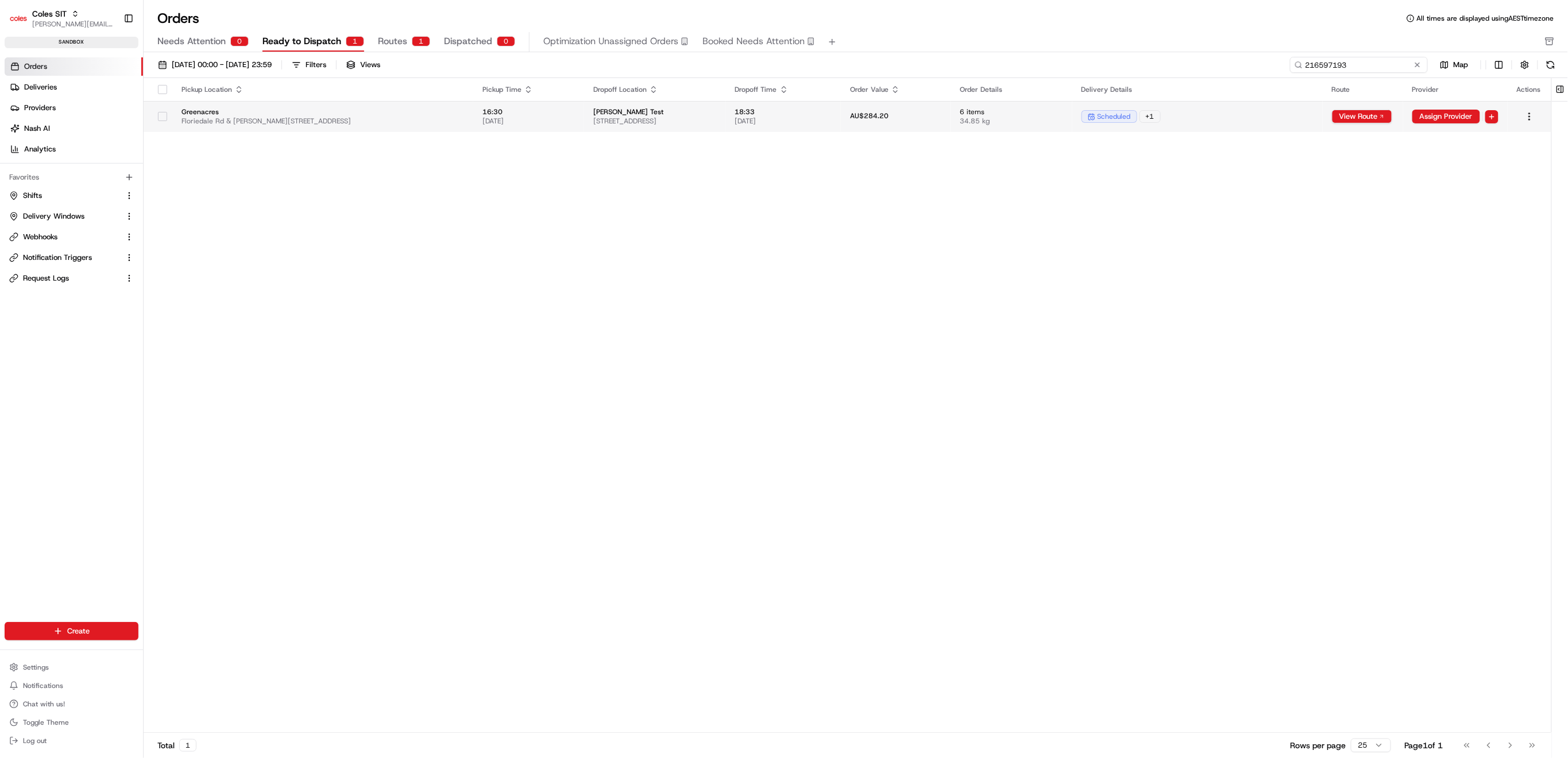
type input "216597193"
click at [1298, 125] on td "scheduled + 1" at bounding box center [1197, 116] width 250 height 31
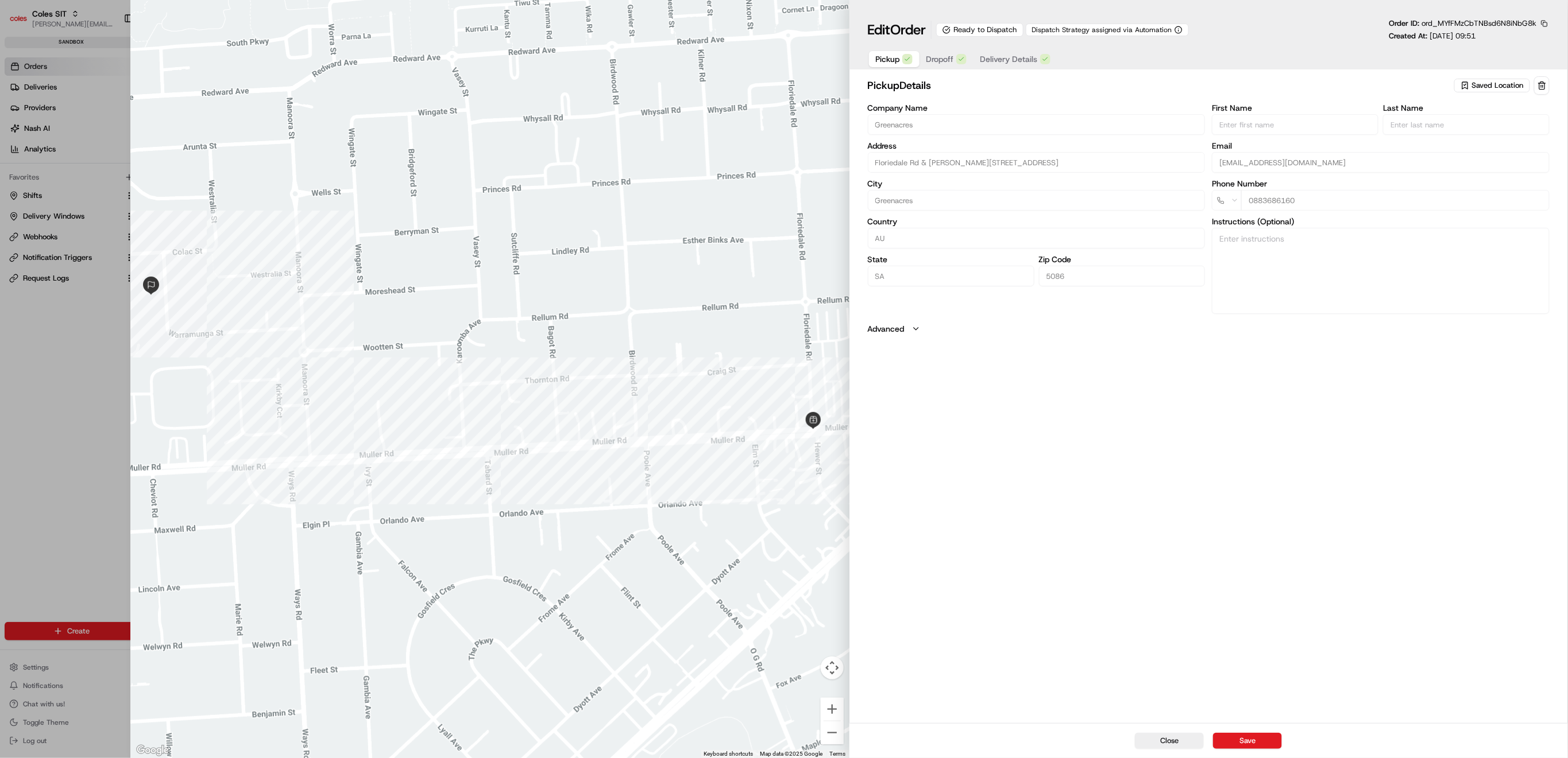
click at [1019, 54] on button "Delivery Details" at bounding box center [1015, 59] width 84 height 16
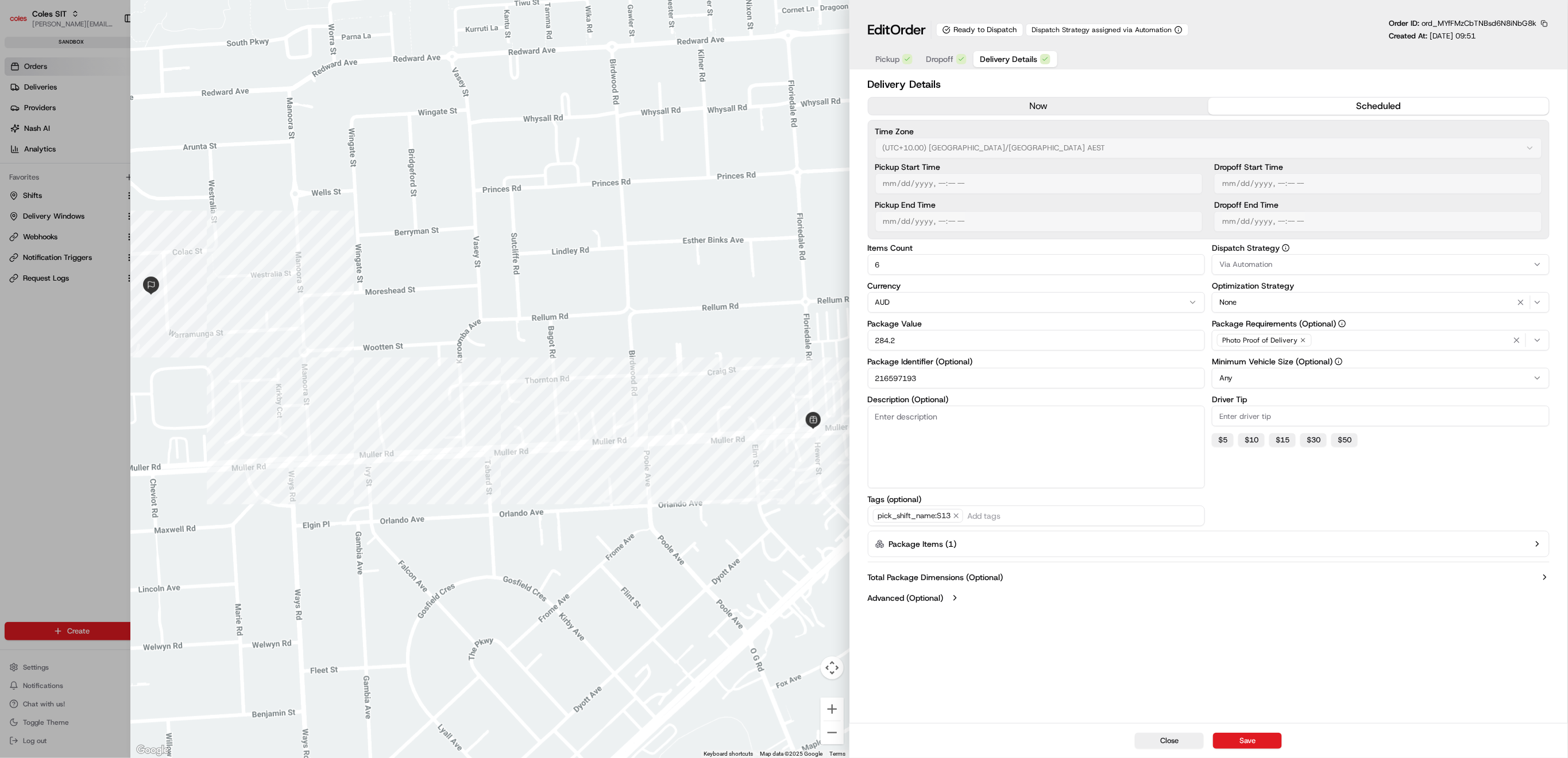
click at [962, 596] on button "Advanced (Optional)" at bounding box center [1209, 598] width 682 height 12
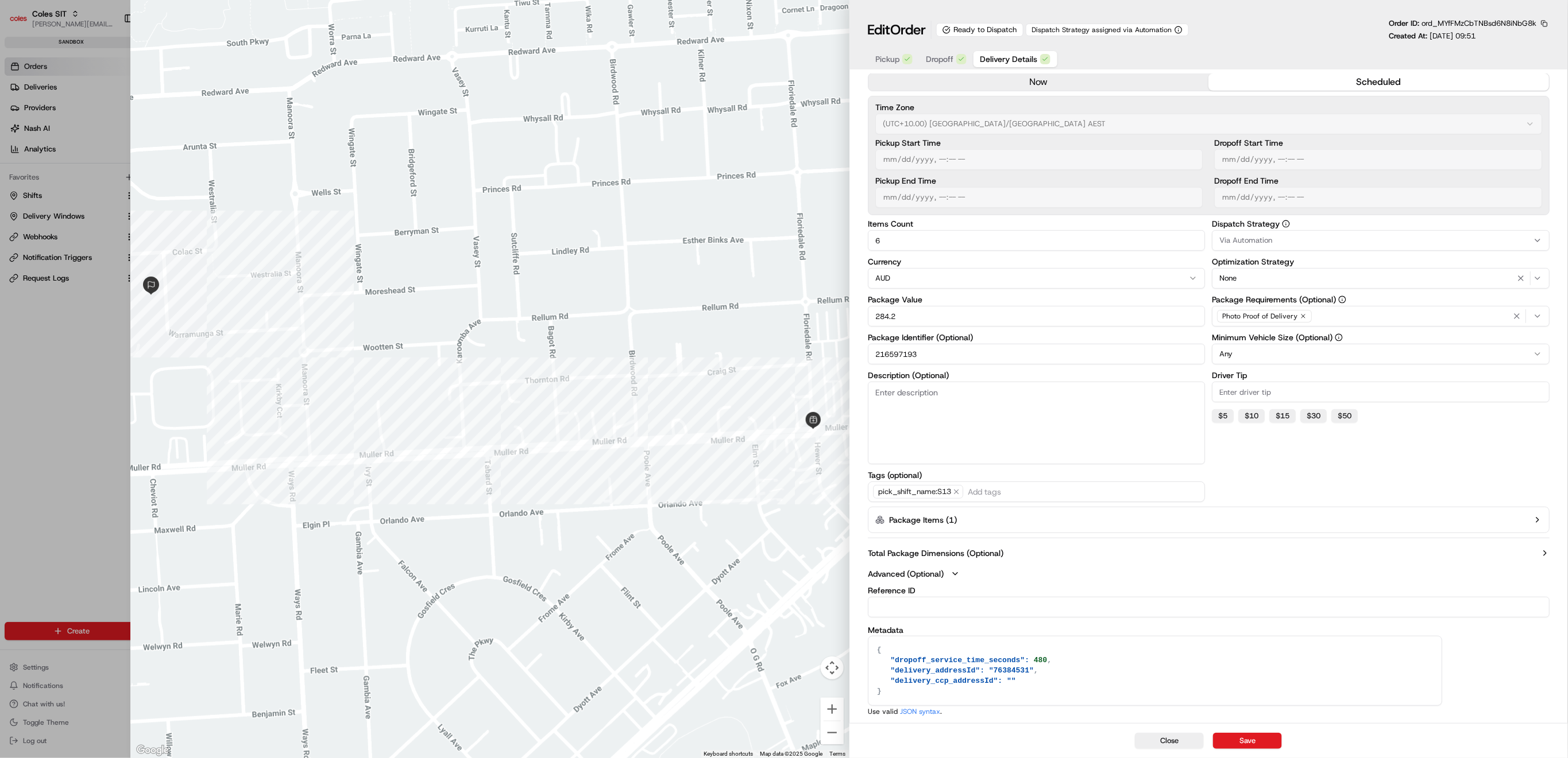
click at [1538, 517] on icon "button" at bounding box center [1537, 520] width 9 height 9
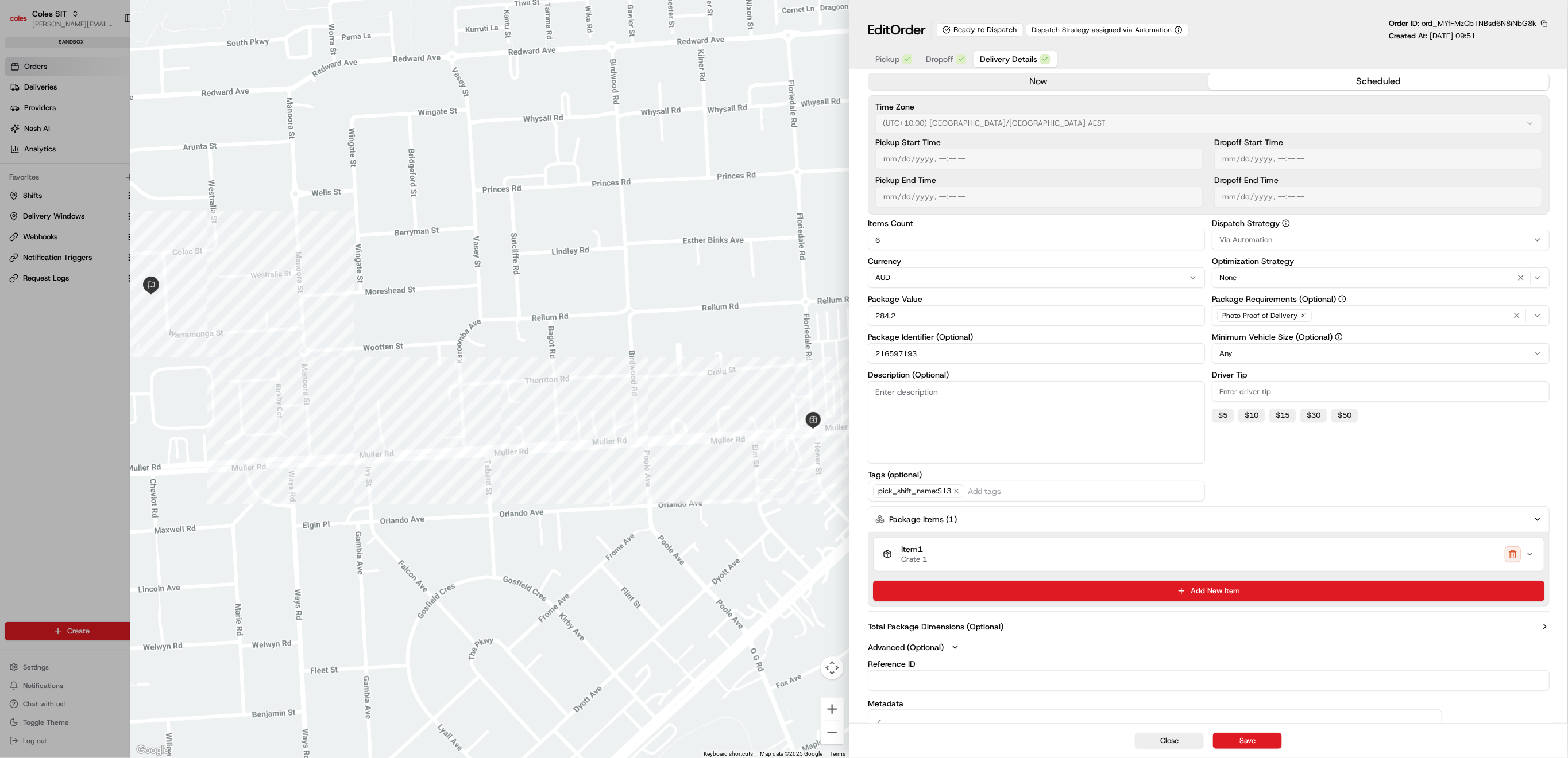
click at [1537, 558] on button "Item 1 Crate 1" at bounding box center [1208, 554] width 670 height 33
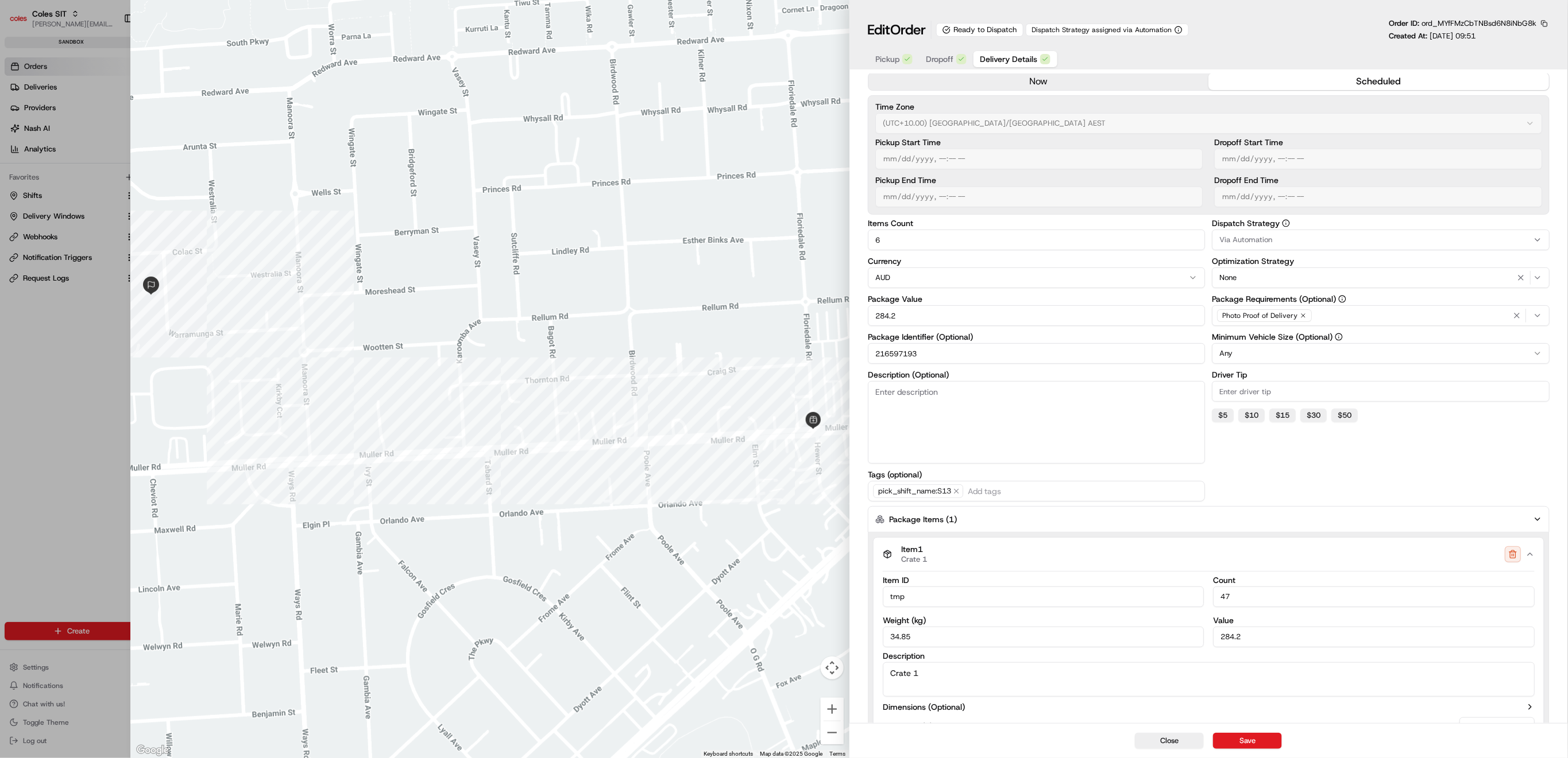
type input "1"
click at [52, 418] on div at bounding box center [784, 379] width 1568 height 758
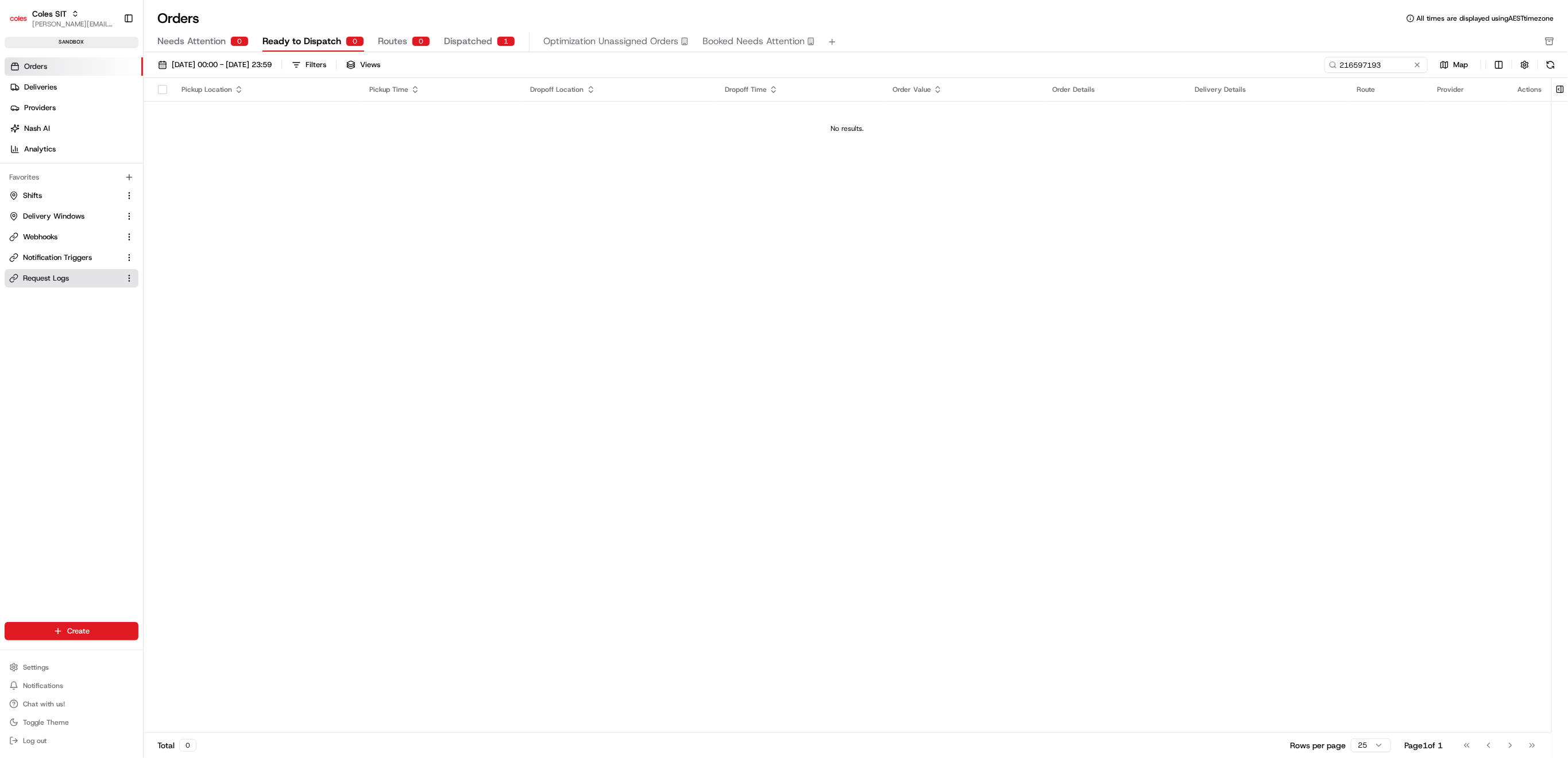
click at [60, 280] on span "Request Logs" at bounding box center [46, 278] width 46 height 10
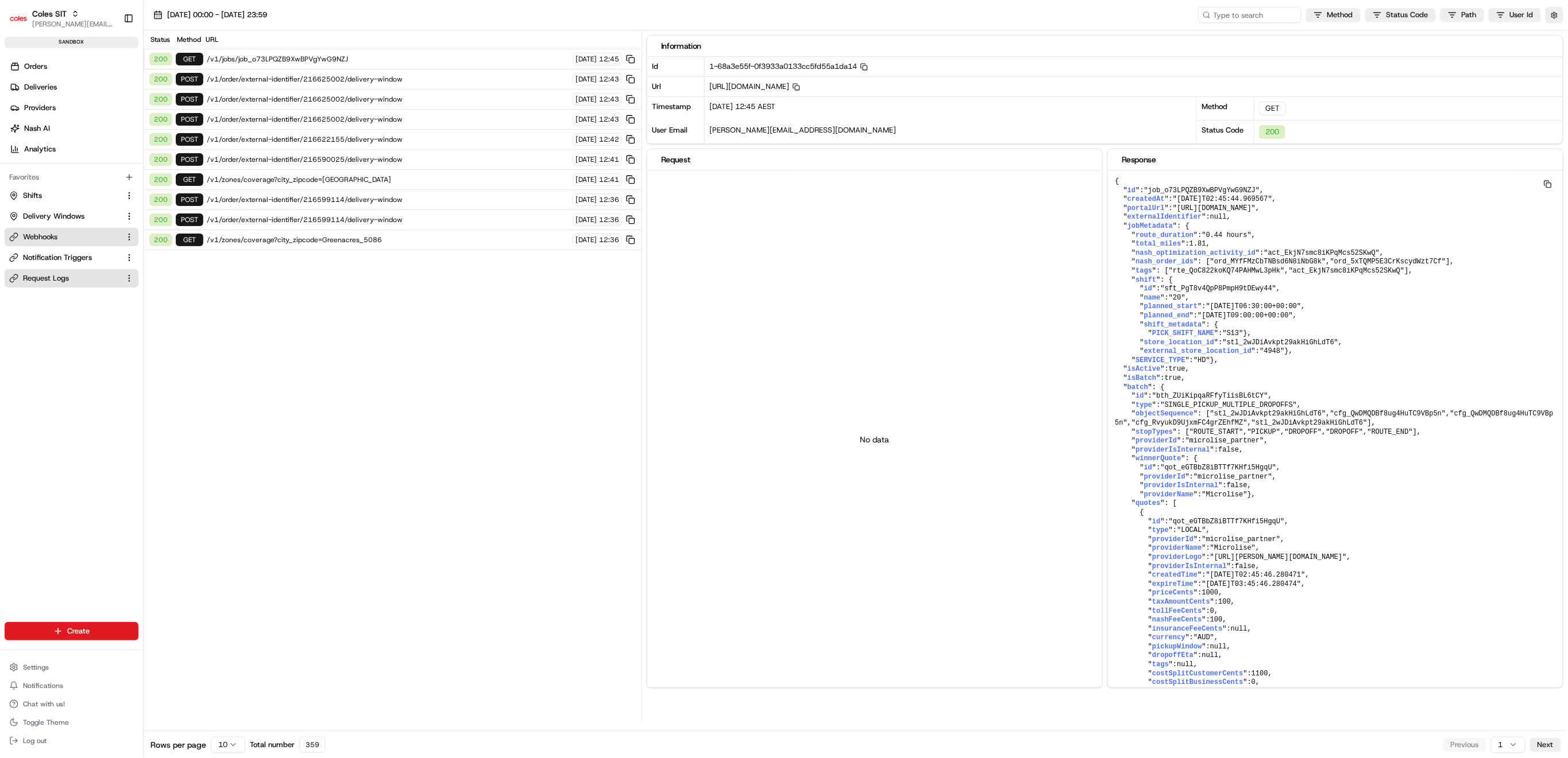
click at [30, 243] on button "Webhooks" at bounding box center [72, 237] width 134 height 18
click at [72, 229] on button "Webhooks" at bounding box center [72, 237] width 134 height 18
click at [54, 228] on button "Webhooks" at bounding box center [72, 237] width 134 height 18
click at [77, 225] on button "Delivery Windows" at bounding box center [72, 217] width 134 height 18
click at [59, 239] on link "Webhooks" at bounding box center [65, 237] width 111 height 10
